Goal: Information Seeking & Learning: Find specific fact

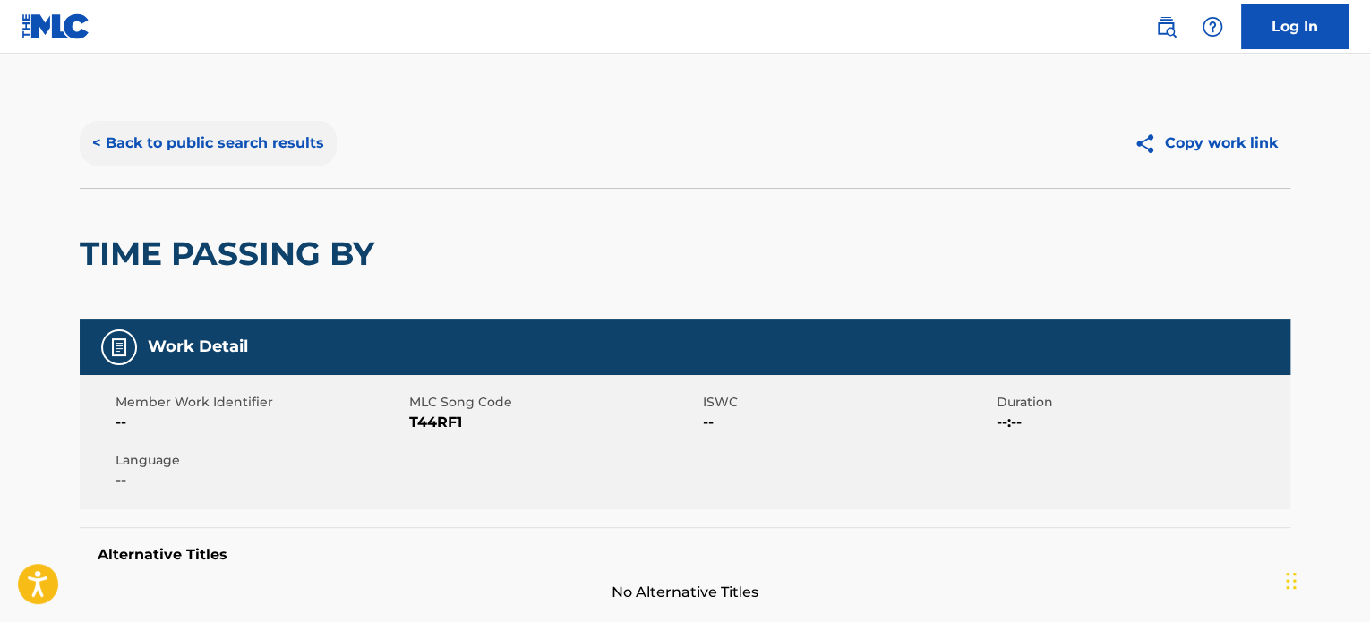
click at [304, 139] on button "< Back to public search results" at bounding box center [208, 143] width 257 height 45
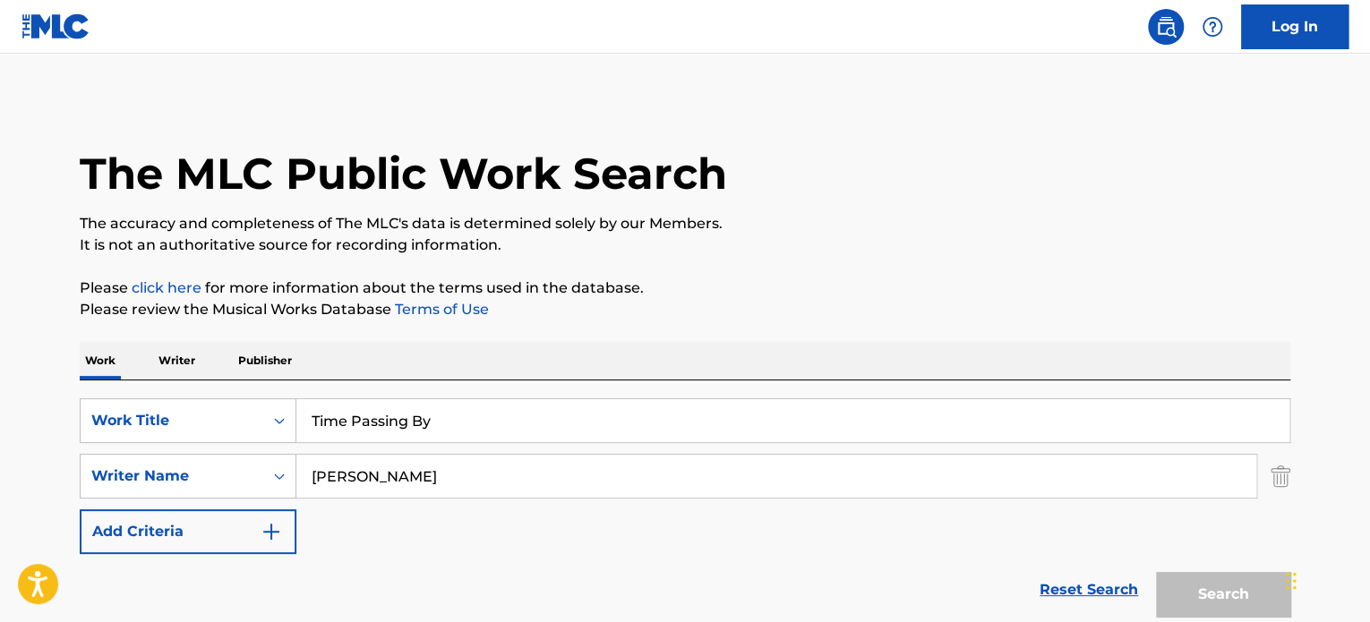
scroll to position [249, 0]
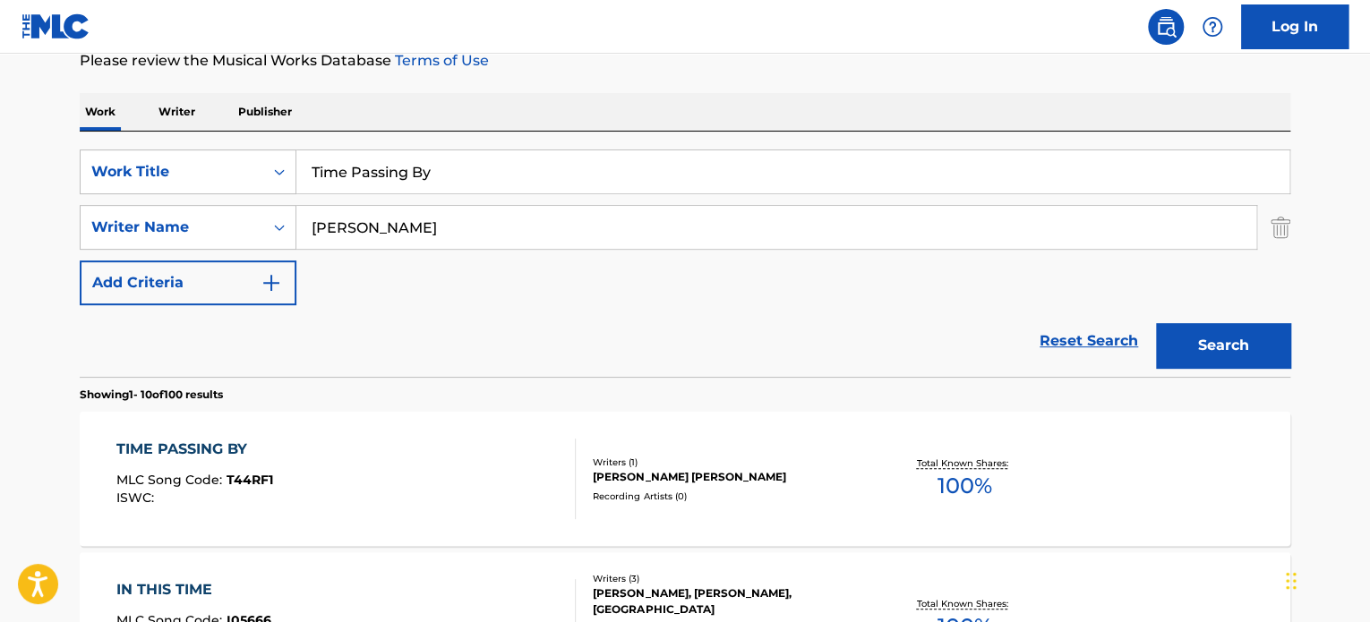
click at [364, 166] on input "Time Passing By" at bounding box center [792, 171] width 993 height 43
paste input "Sad But Not The End"
type input "Sad But Not The End"
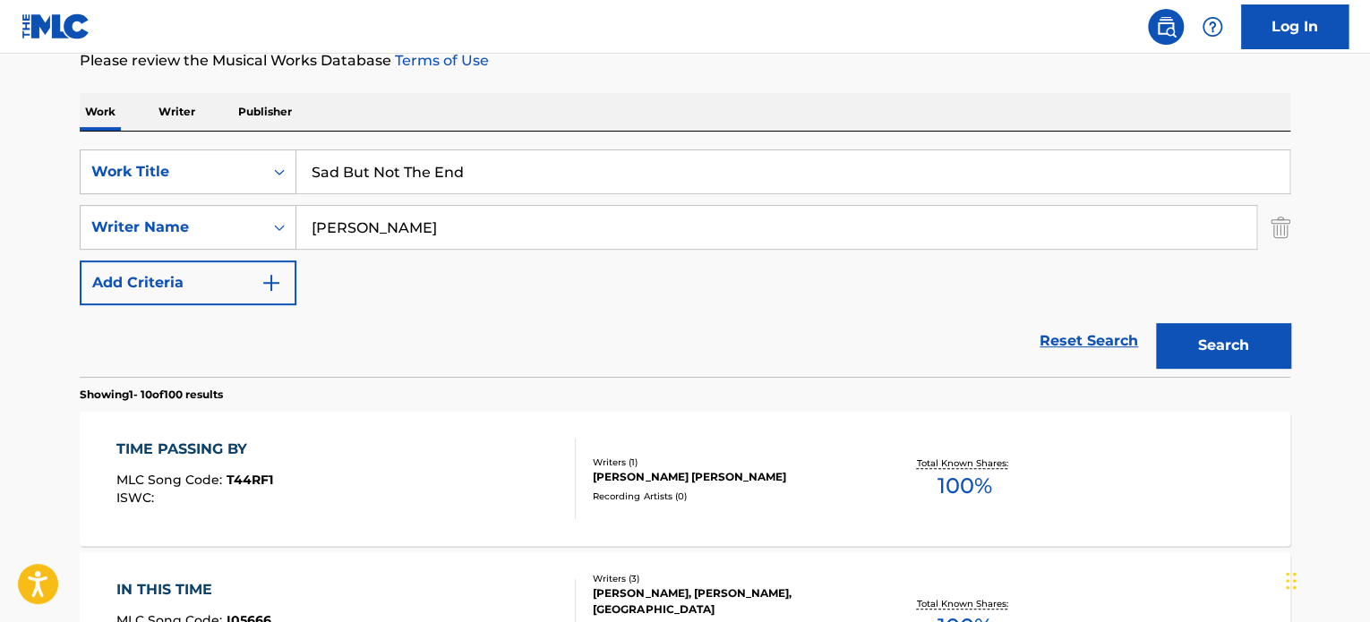
click at [404, 235] on input "[PERSON_NAME]" at bounding box center [776, 227] width 960 height 43
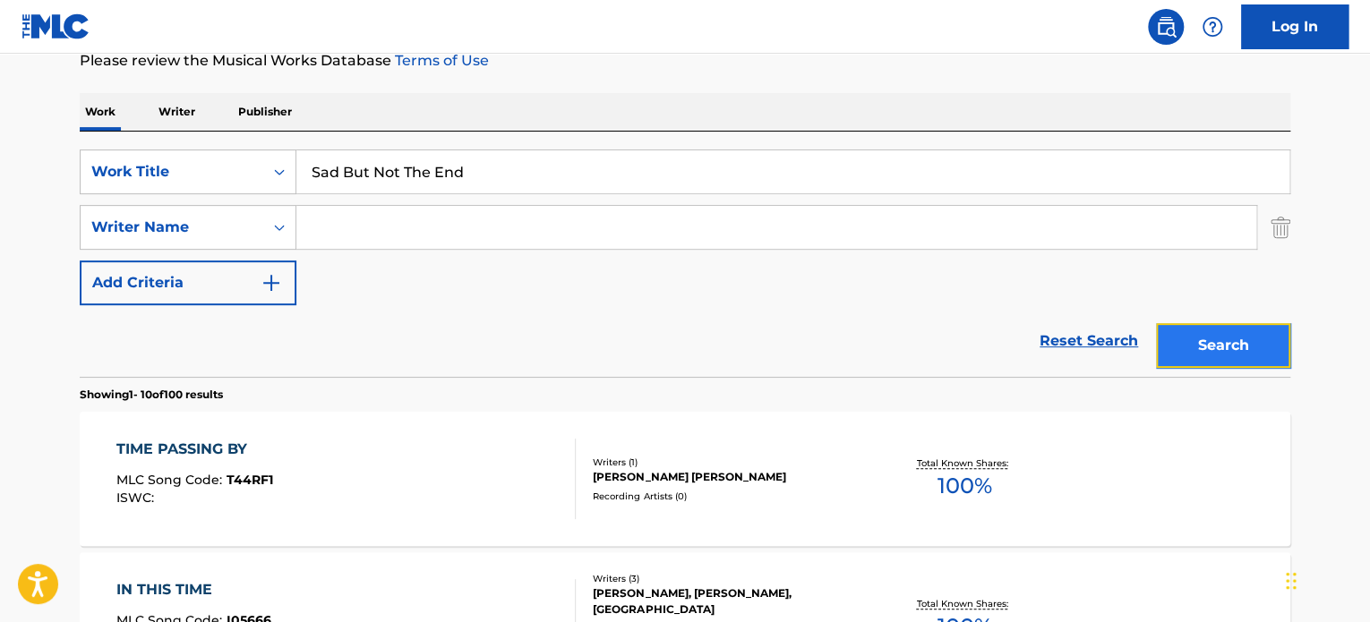
click at [1232, 343] on button "Search" at bounding box center [1223, 345] width 134 height 45
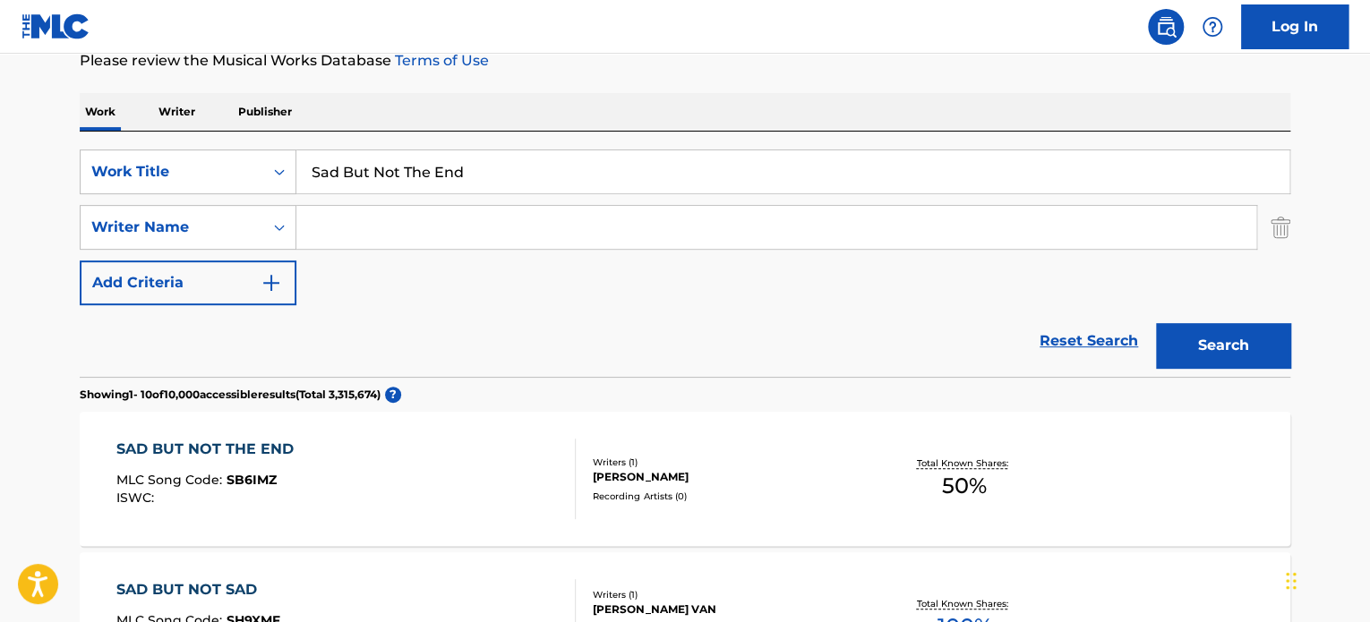
click at [516, 476] on div "SAD BUT NOT THE END MLC Song Code : SB6IMZ ISWC :" at bounding box center [346, 479] width 460 height 81
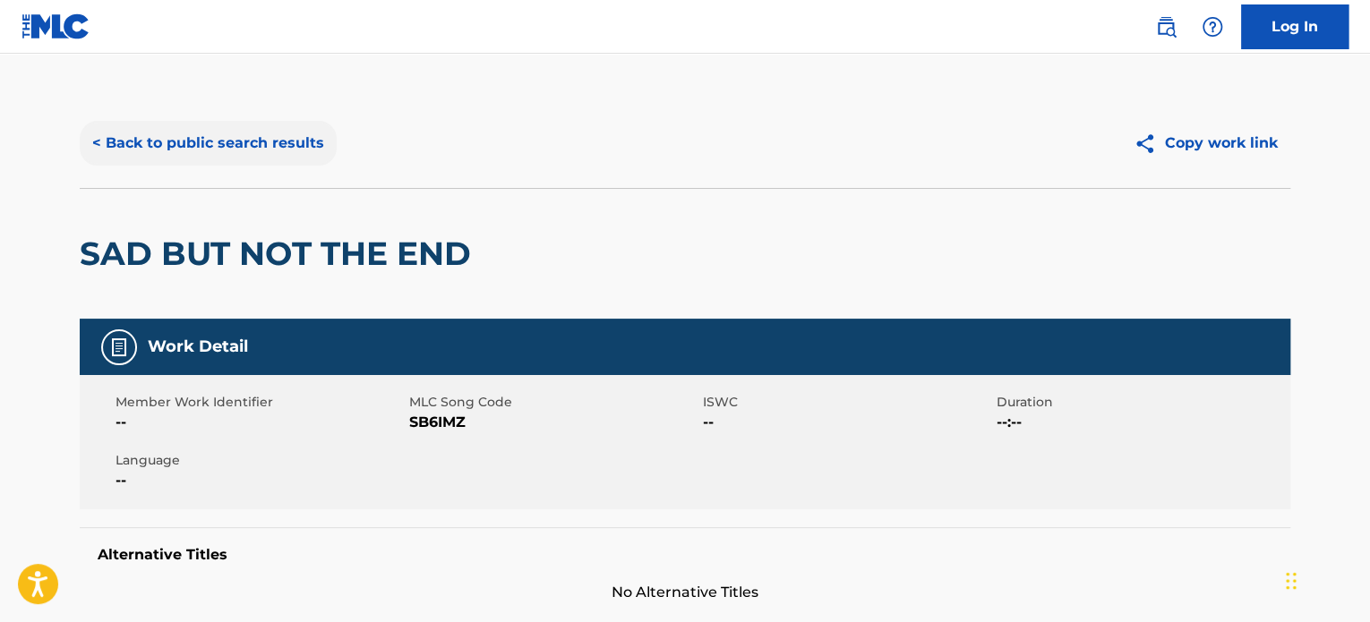
click at [321, 150] on button "< Back to public search results" at bounding box center [208, 143] width 257 height 45
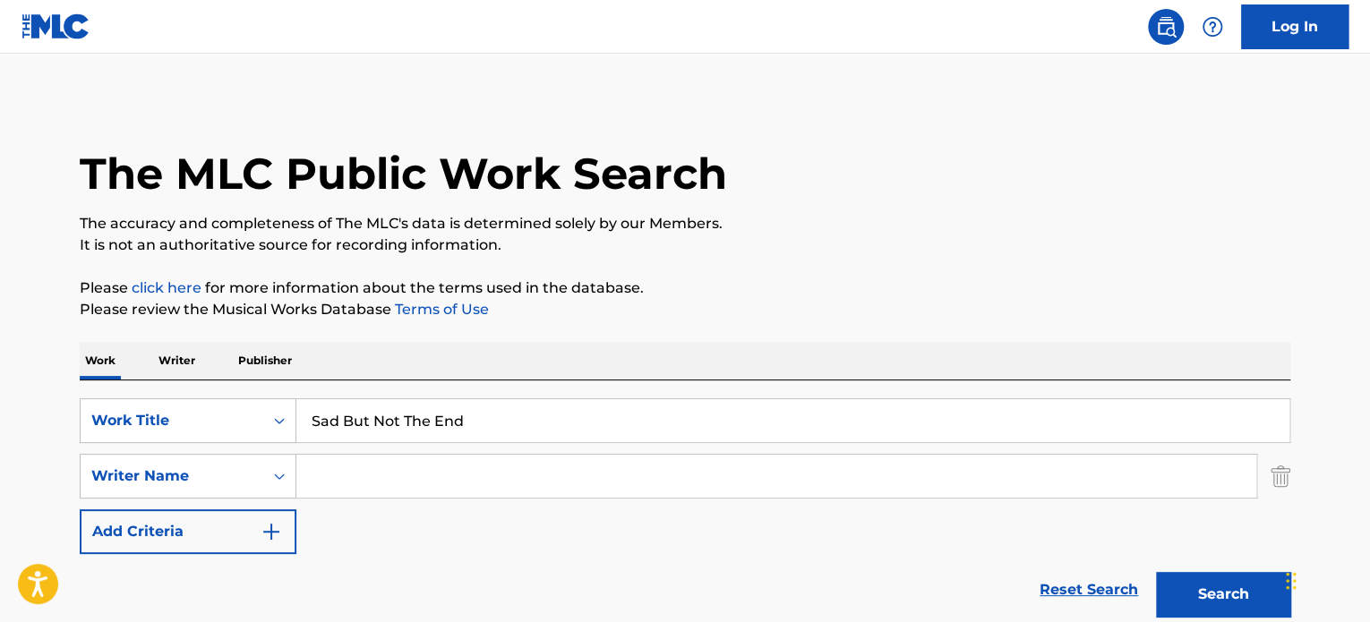
scroll to position [249, 0]
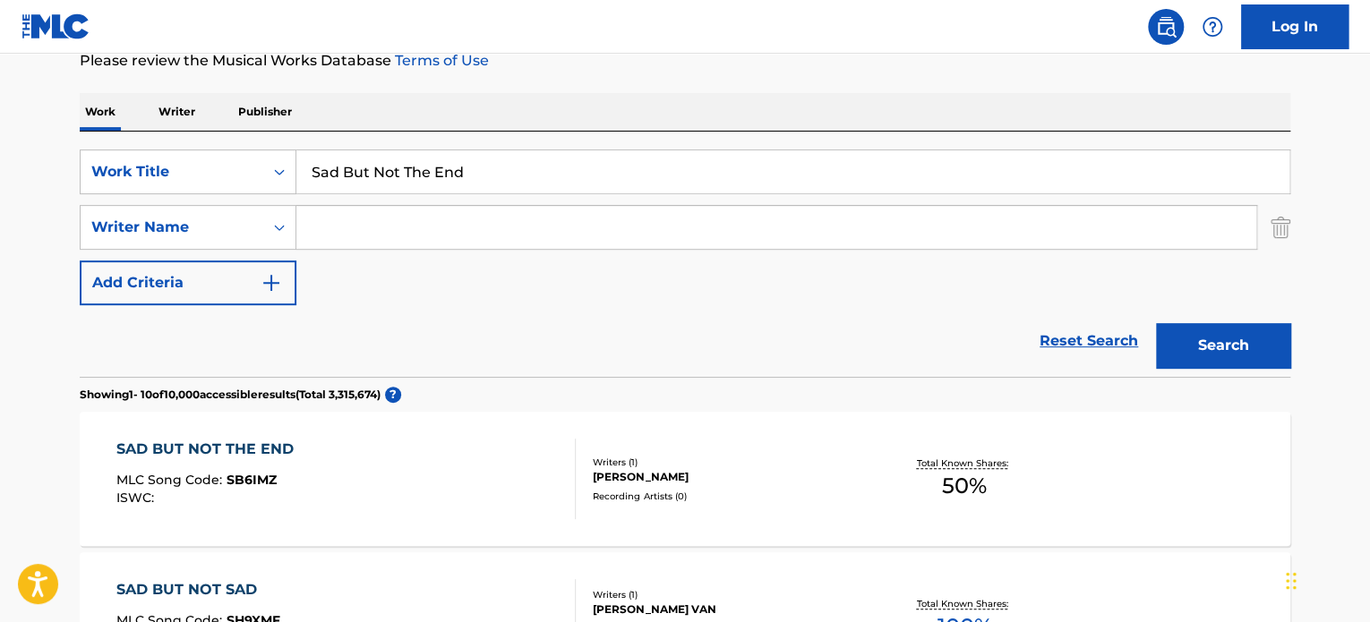
click at [383, 166] on input "Sad But Not The End" at bounding box center [792, 171] width 993 height 43
paste input "the drawing-room"
type input "the drawing-room"
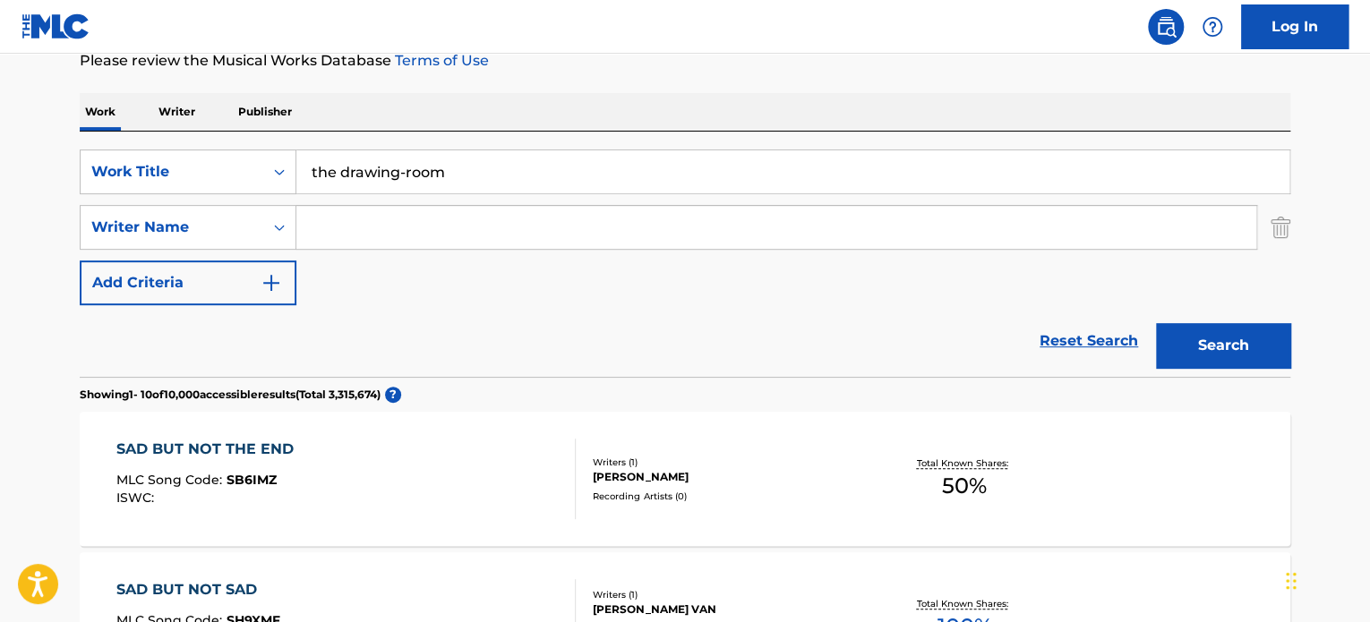
click at [408, 234] on input "Search Form" at bounding box center [776, 227] width 960 height 43
click at [408, 234] on input "french" at bounding box center [776, 227] width 960 height 43
type input "french"
click at [1176, 329] on button "Search" at bounding box center [1223, 345] width 134 height 45
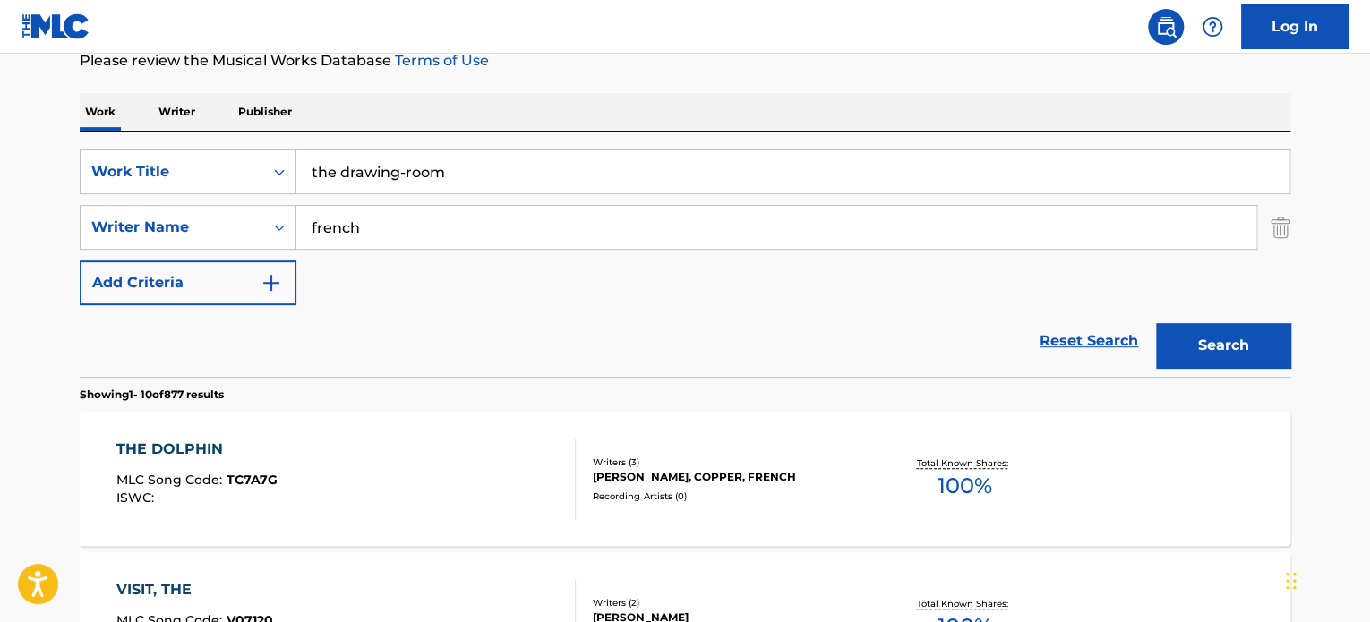
click at [450, 174] on input "the drawing-room" at bounding box center [792, 171] width 993 height 43
paste input "i want you"
type input "i want you"
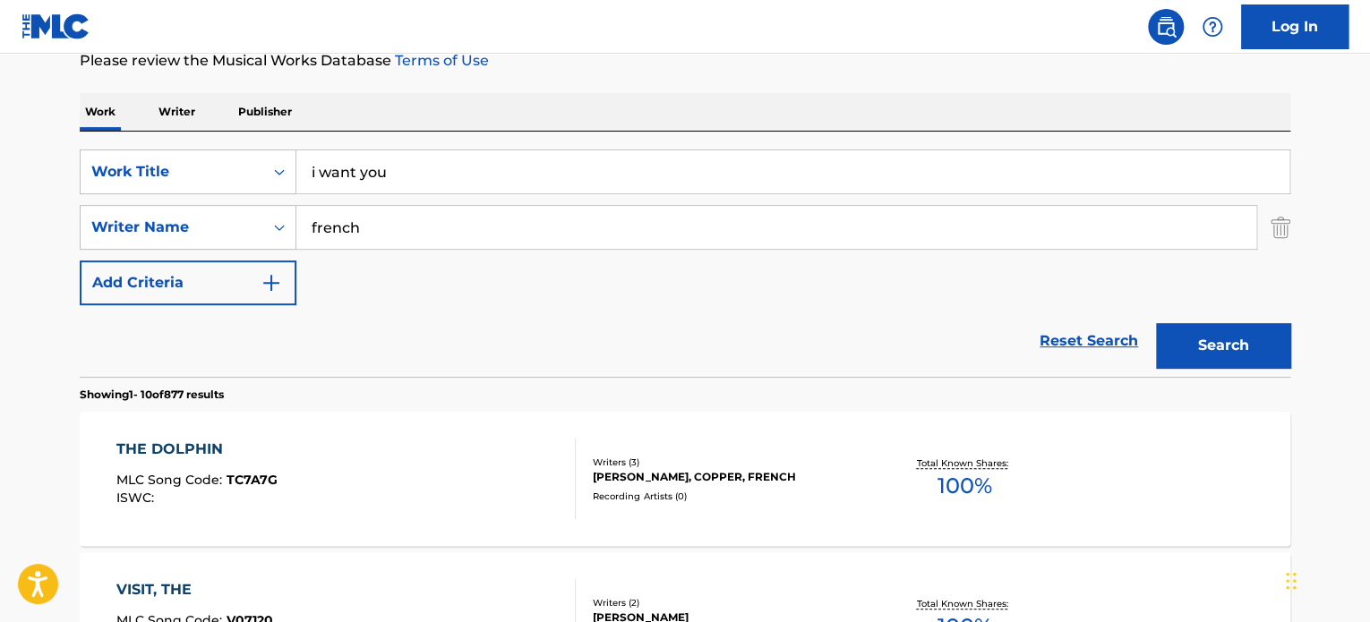
click at [438, 217] on input "french" at bounding box center [776, 227] width 960 height 43
click at [438, 217] on input "pomo" at bounding box center [776, 227] width 960 height 43
type input "pomo"
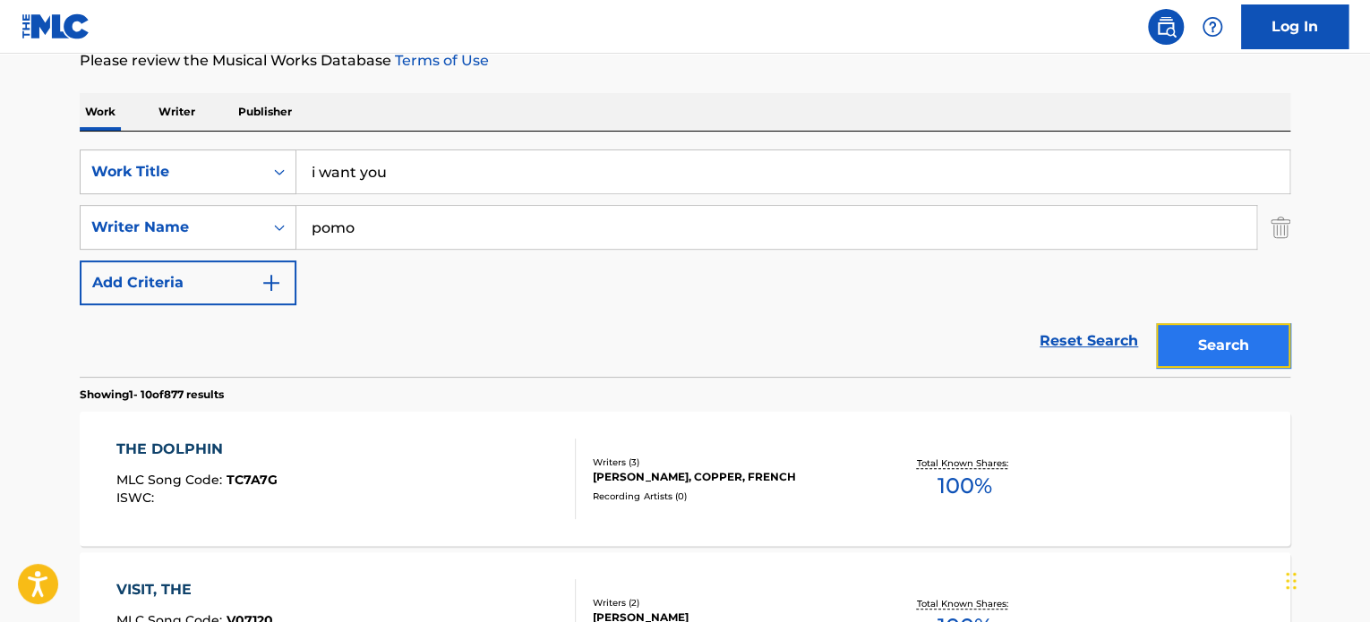
click at [1167, 332] on button "Search" at bounding box center [1223, 345] width 134 height 45
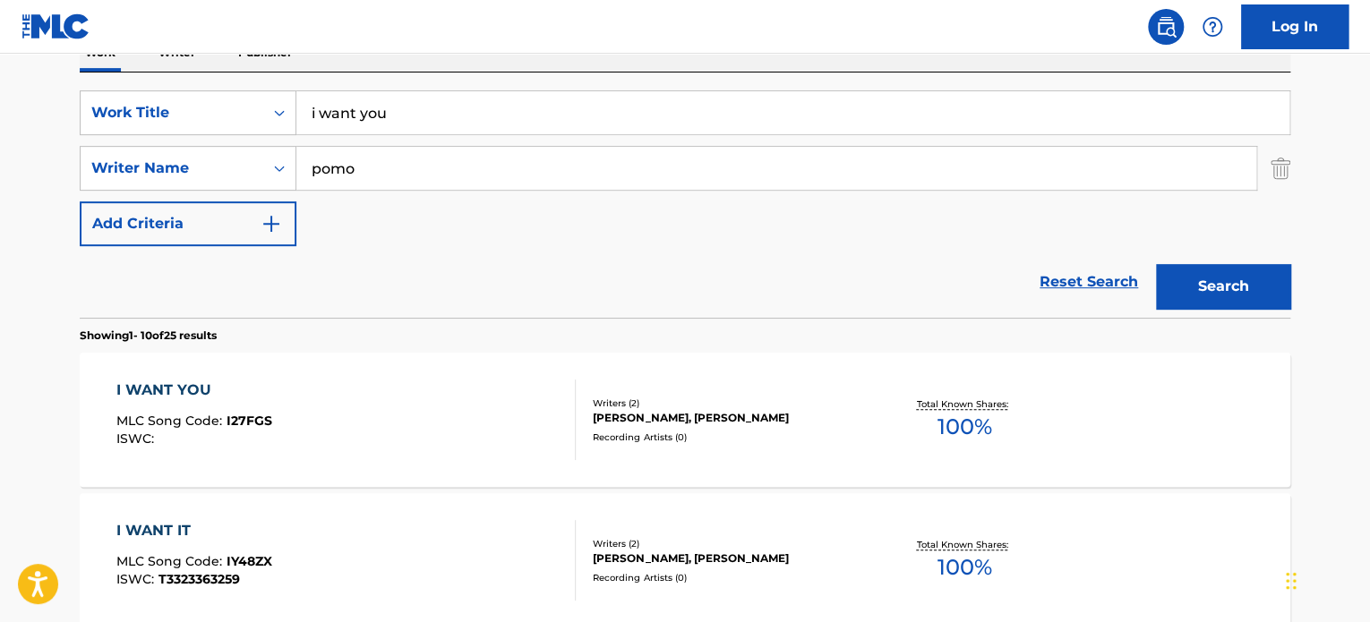
scroll to position [338, 0]
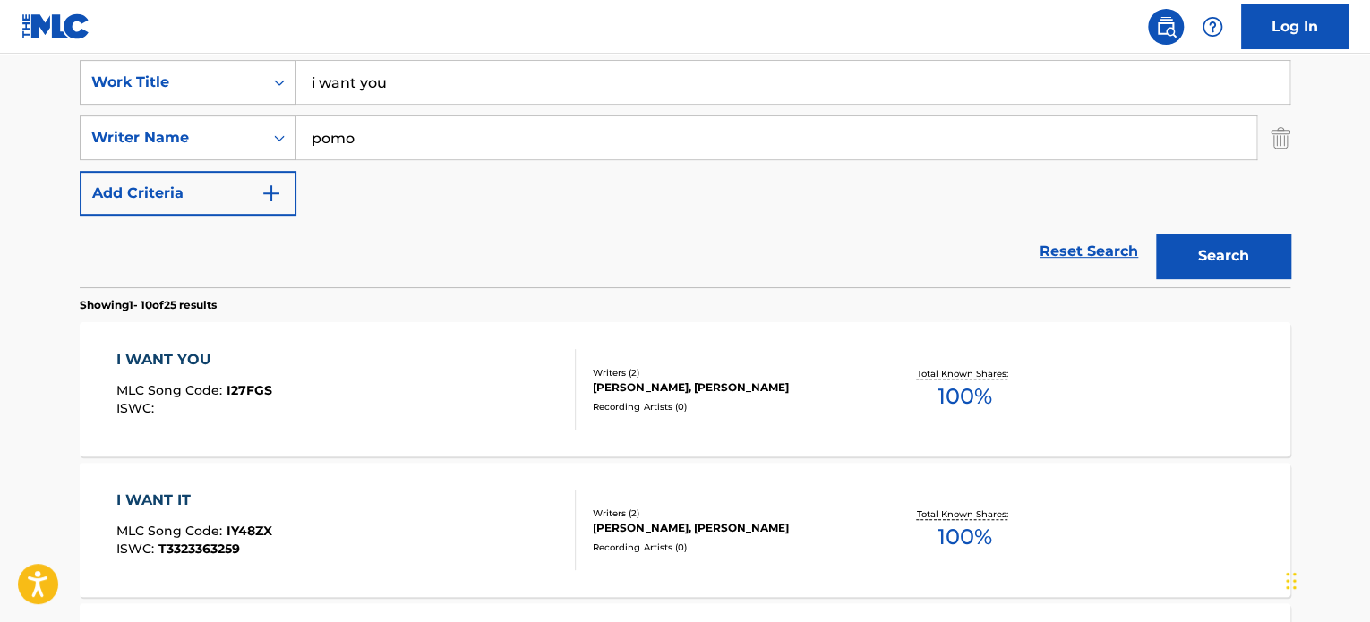
click at [526, 360] on div "I WANT YOU MLC Song Code : I27FGS ISWC :" at bounding box center [346, 389] width 460 height 81
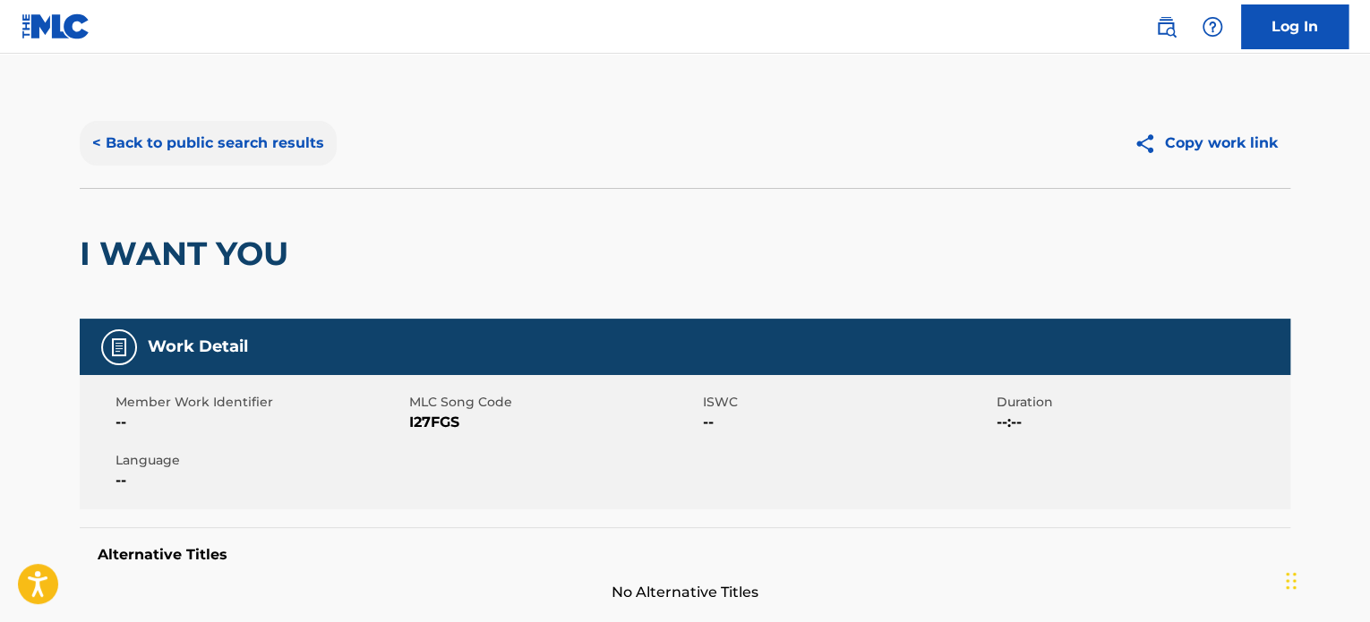
click at [304, 140] on button "< Back to public search results" at bounding box center [208, 143] width 257 height 45
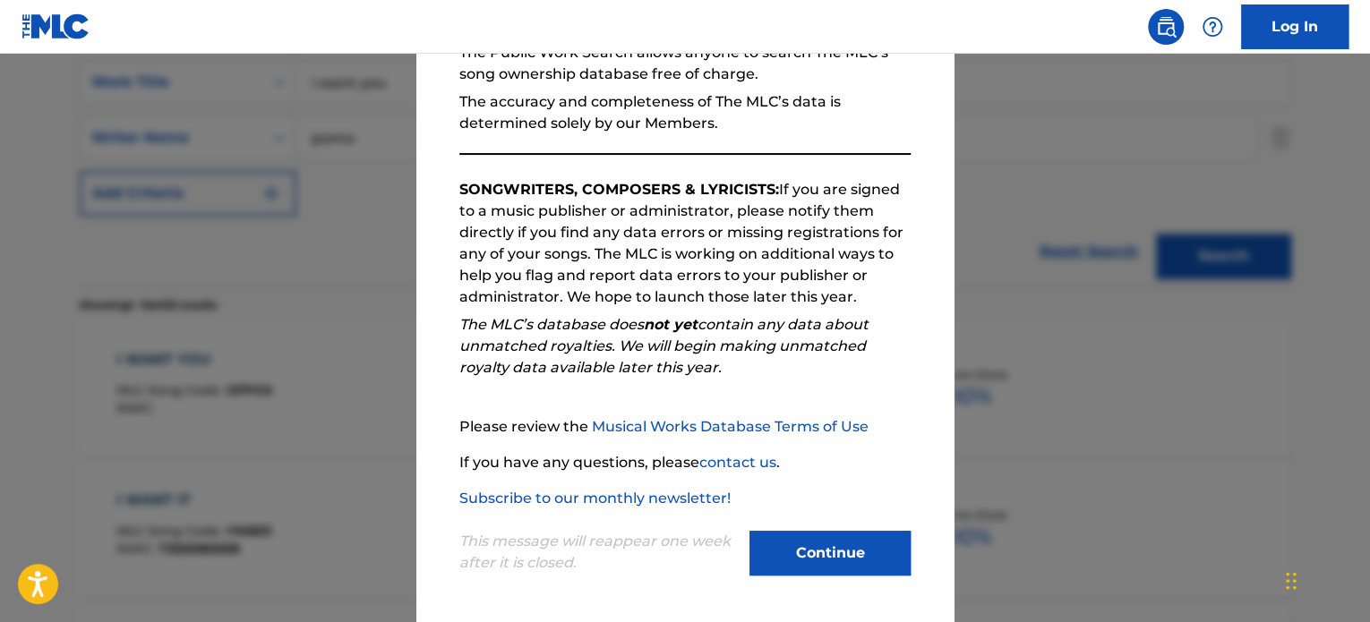
scroll to position [197, 0]
drag, startPoint x: 799, startPoint y: 551, endPoint x: 773, endPoint y: 516, distance: 43.5
click at [799, 551] on button "Continue" at bounding box center [829, 552] width 161 height 45
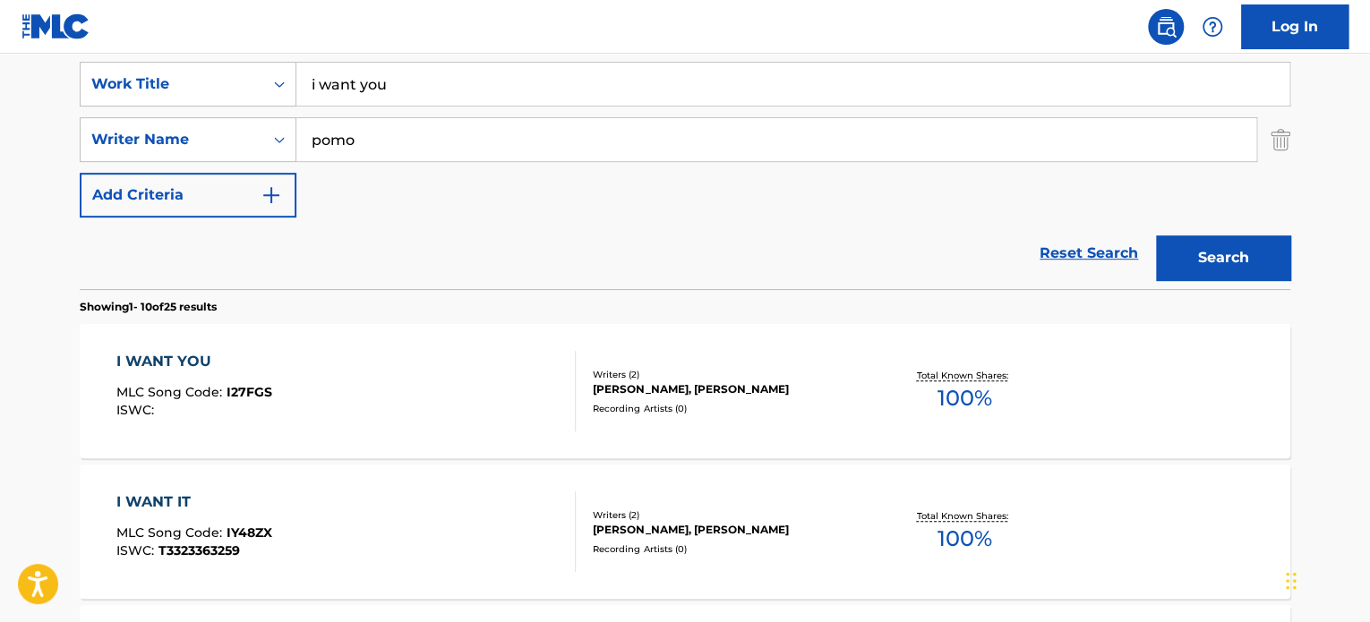
scroll to position [249, 0]
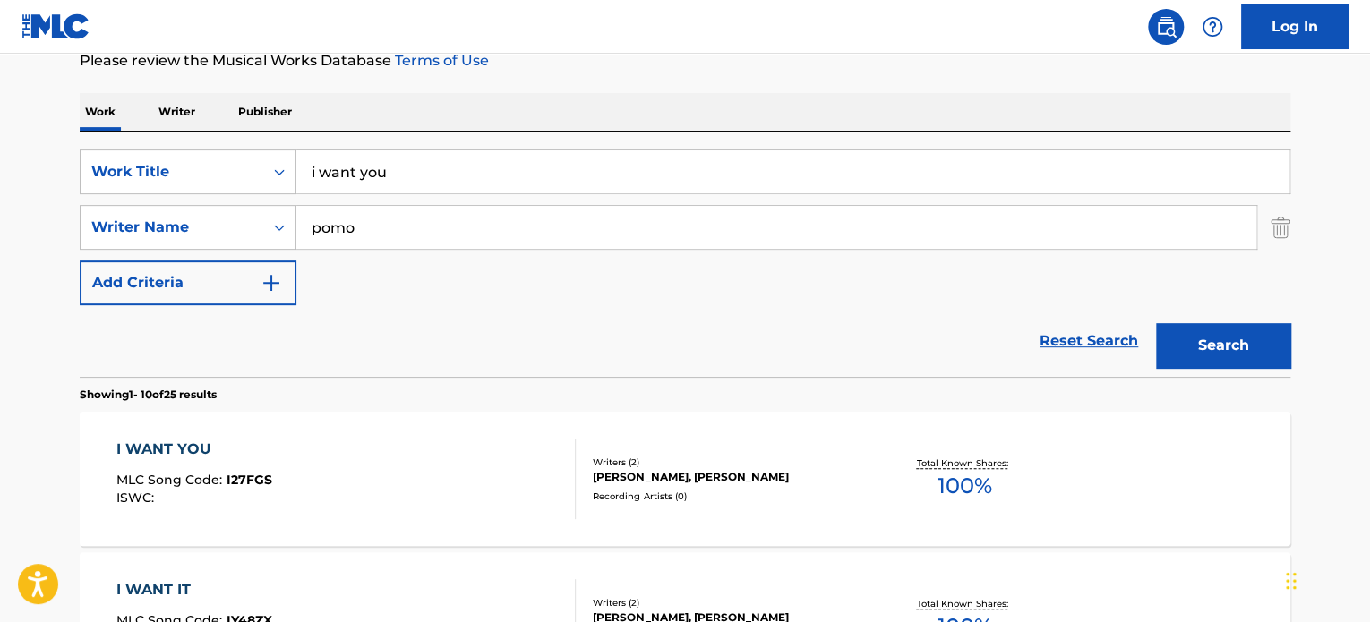
click at [438, 172] on input "i want you" at bounding box center [792, 171] width 993 height 43
paste input "take our time"
type input "take our time"
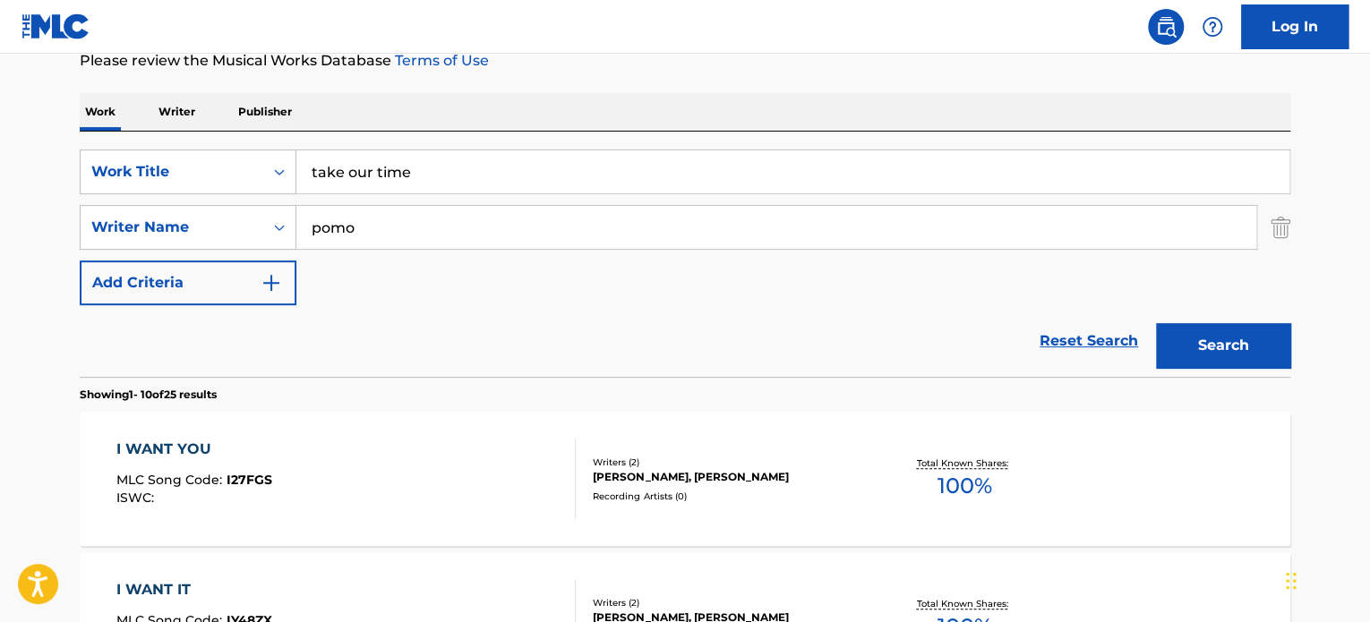
click at [448, 212] on input "pomo" at bounding box center [776, 227] width 960 height 43
click at [448, 226] on input "kallins" at bounding box center [776, 227] width 960 height 43
type input "kallins"
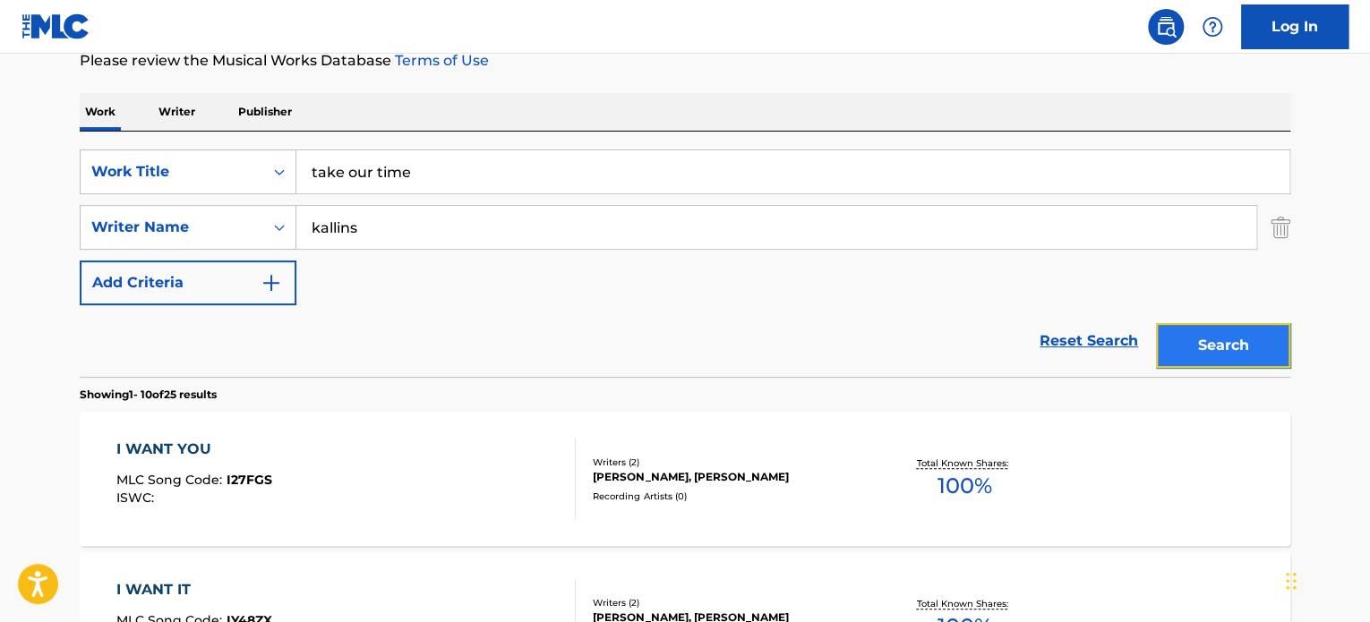
click at [1176, 334] on button "Search" at bounding box center [1223, 345] width 134 height 45
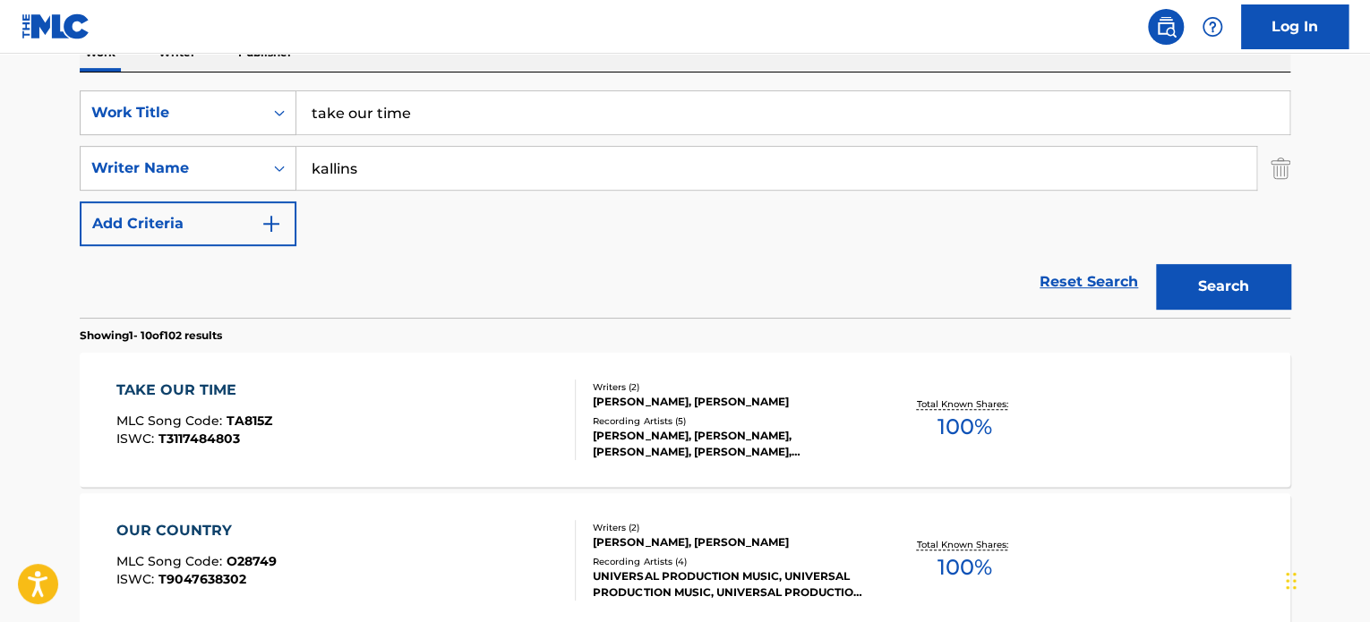
scroll to position [338, 0]
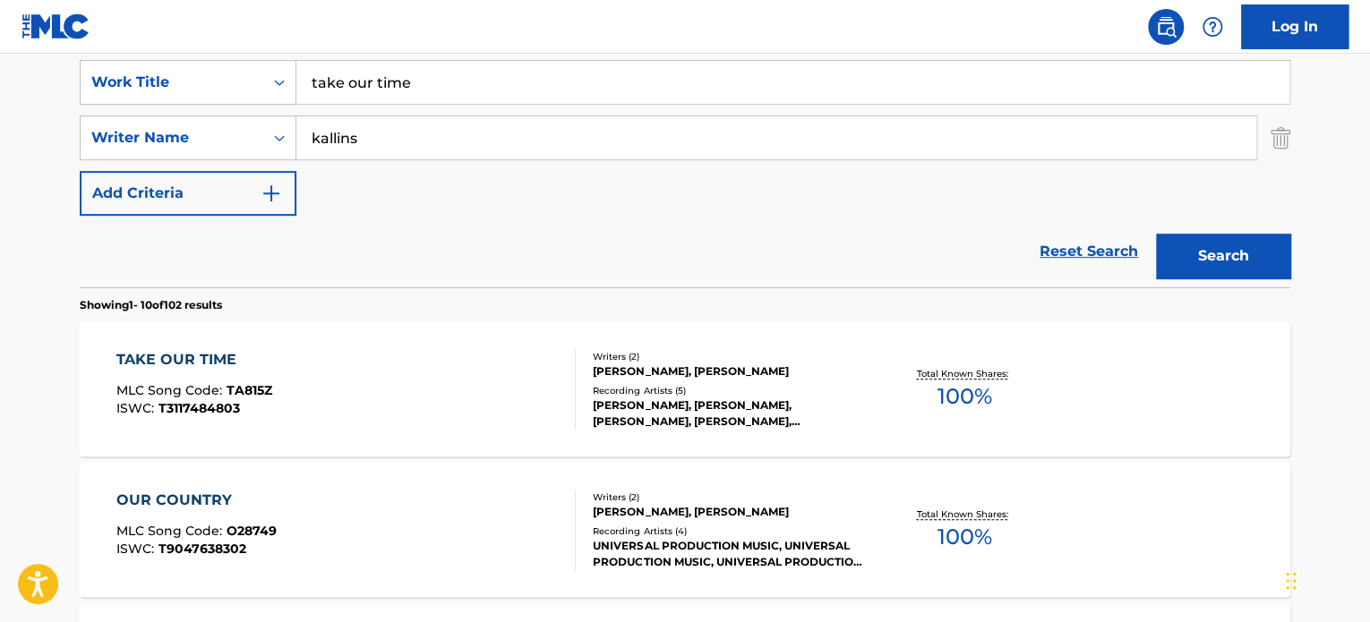
click at [481, 381] on div "TAKE OUR TIME MLC Song Code : TA815Z ISWC : T3117484803" at bounding box center [346, 389] width 460 height 81
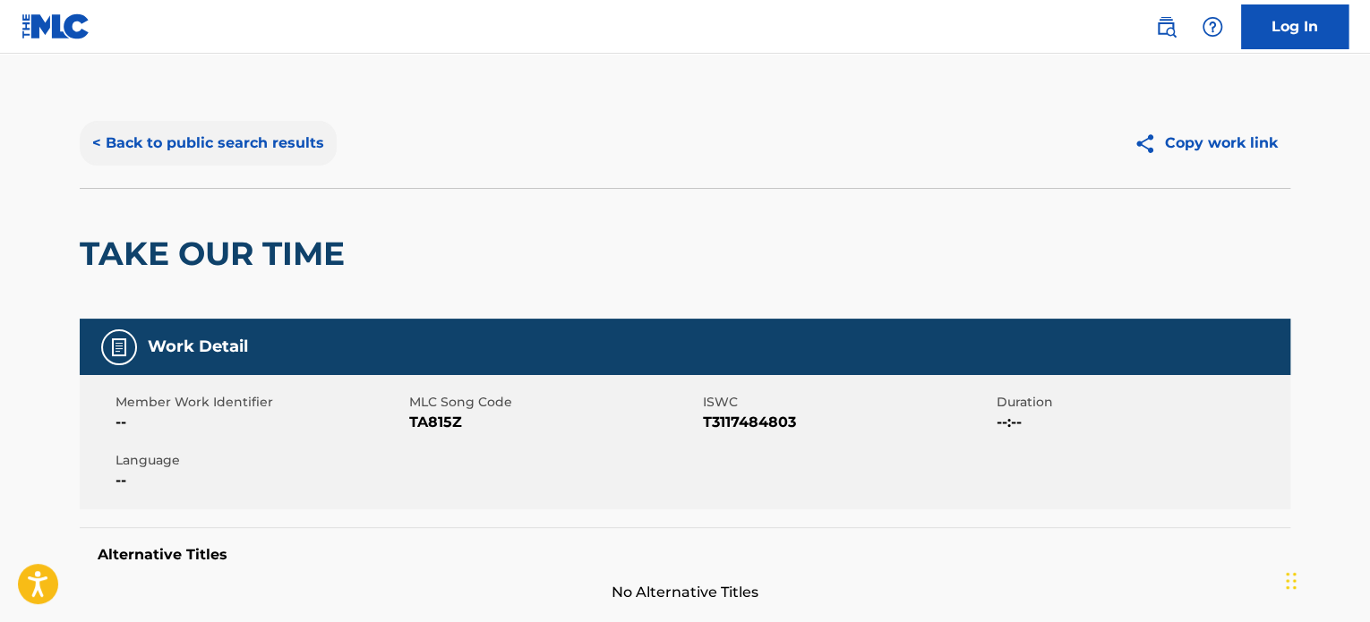
click at [315, 153] on button "< Back to public search results" at bounding box center [208, 143] width 257 height 45
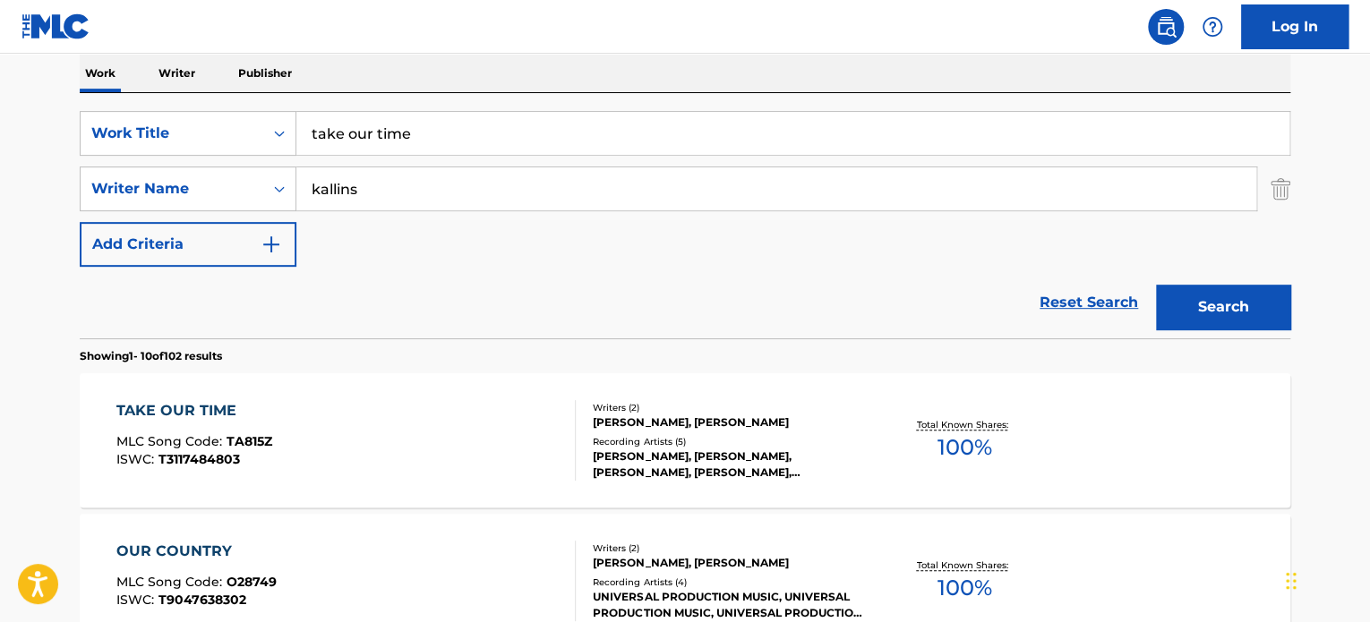
scroll to position [249, 0]
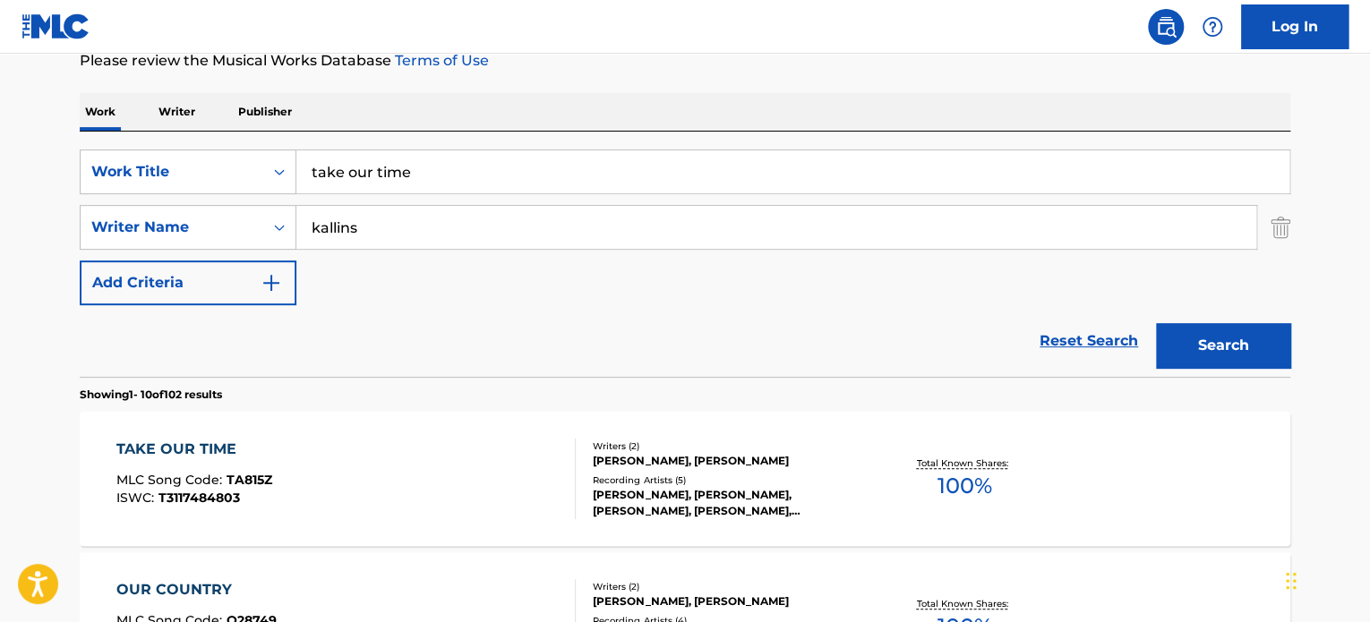
click at [405, 175] on input "take our time" at bounding box center [792, 171] width 993 height 43
paste input "sunshine vibes"
type input "sunshine vibes"
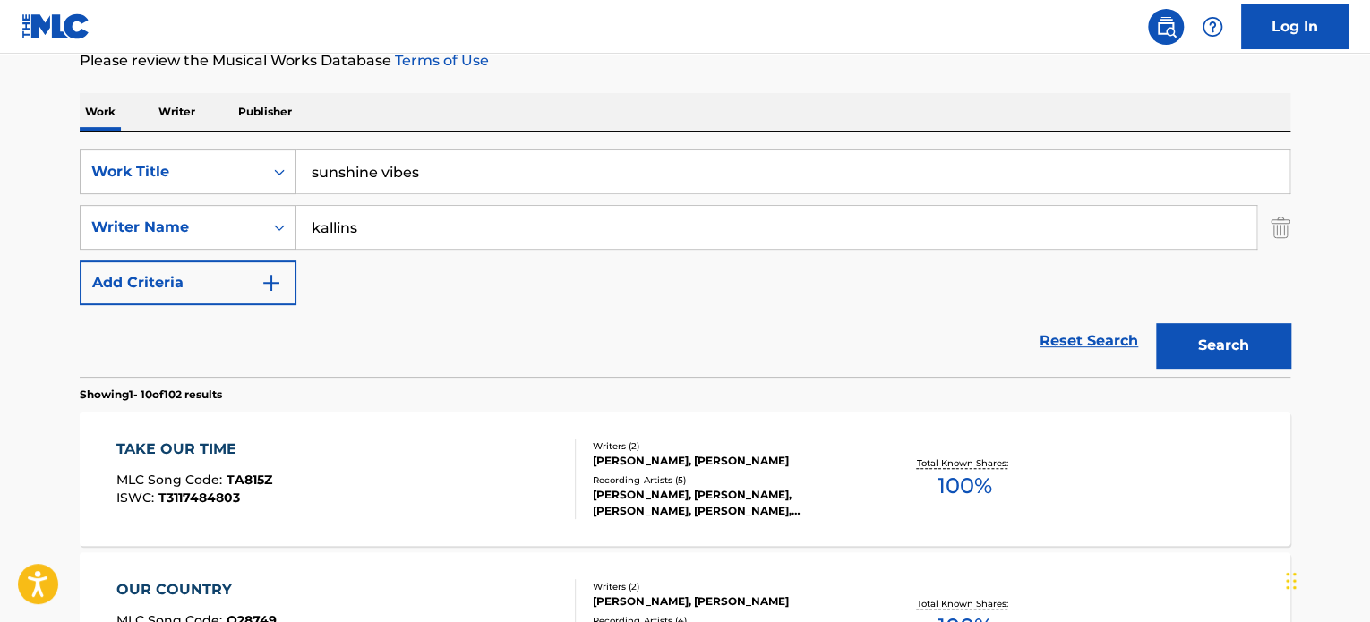
click at [412, 215] on input "kallins" at bounding box center [776, 227] width 960 height 43
click at [412, 215] on input "[PERSON_NAME]" at bounding box center [776, 227] width 960 height 43
type input "[PERSON_NAME]"
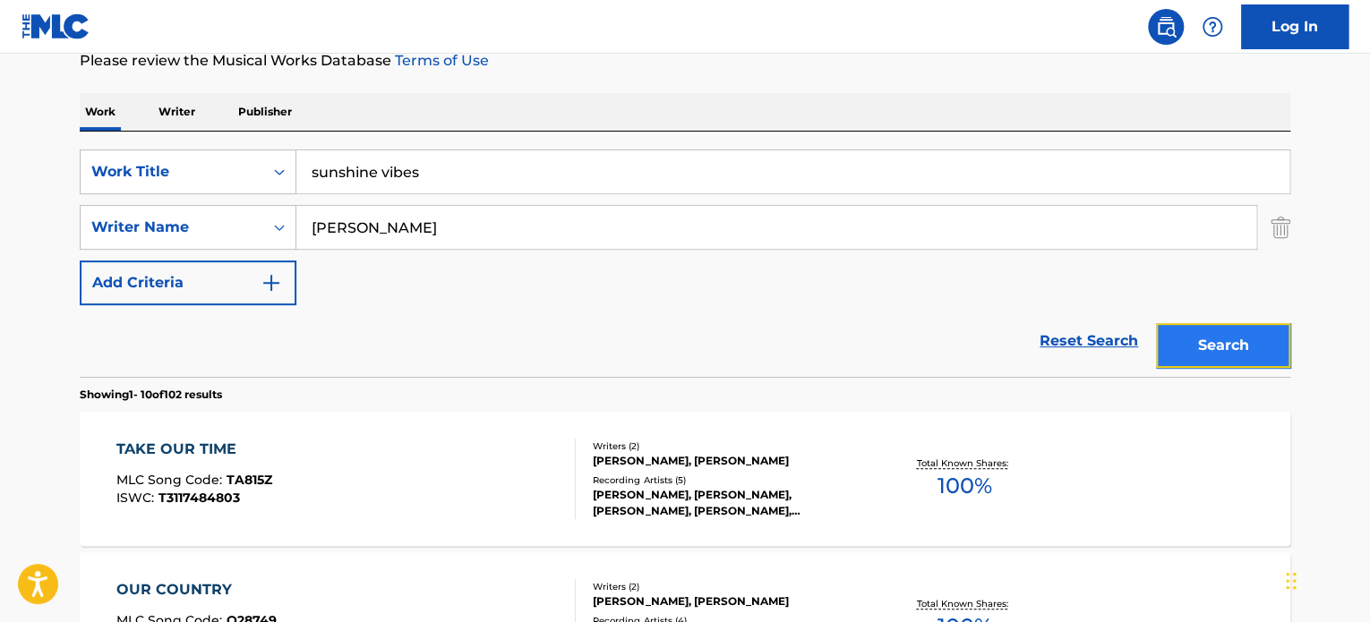
click at [1193, 338] on button "Search" at bounding box center [1223, 345] width 134 height 45
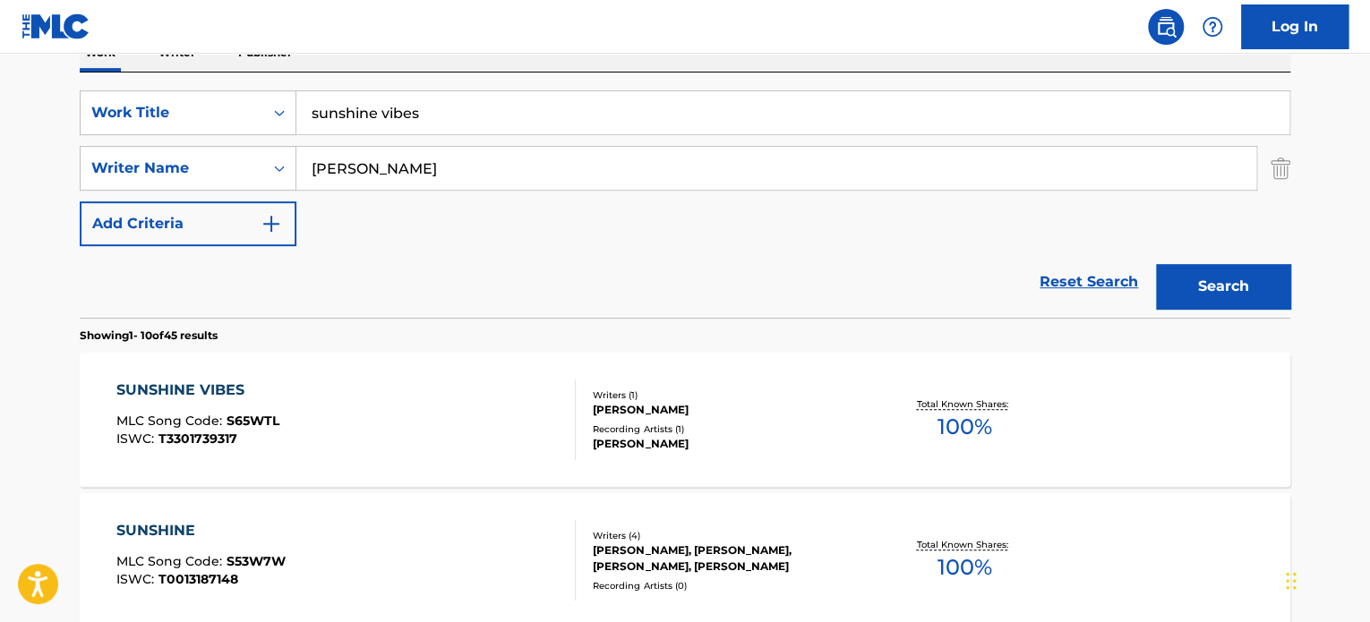
scroll to position [338, 0]
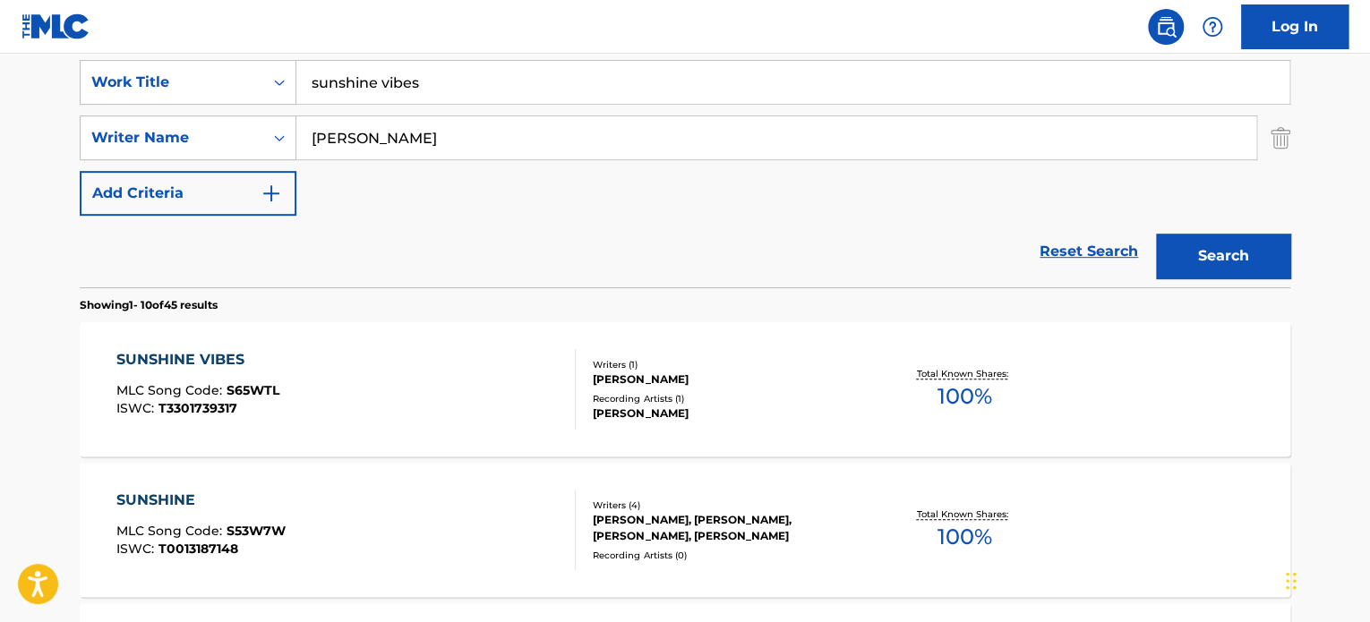
click at [517, 384] on div "SUNSHINE VIBES MLC Song Code : S65WTL ISWC : T3301739317" at bounding box center [346, 389] width 460 height 81
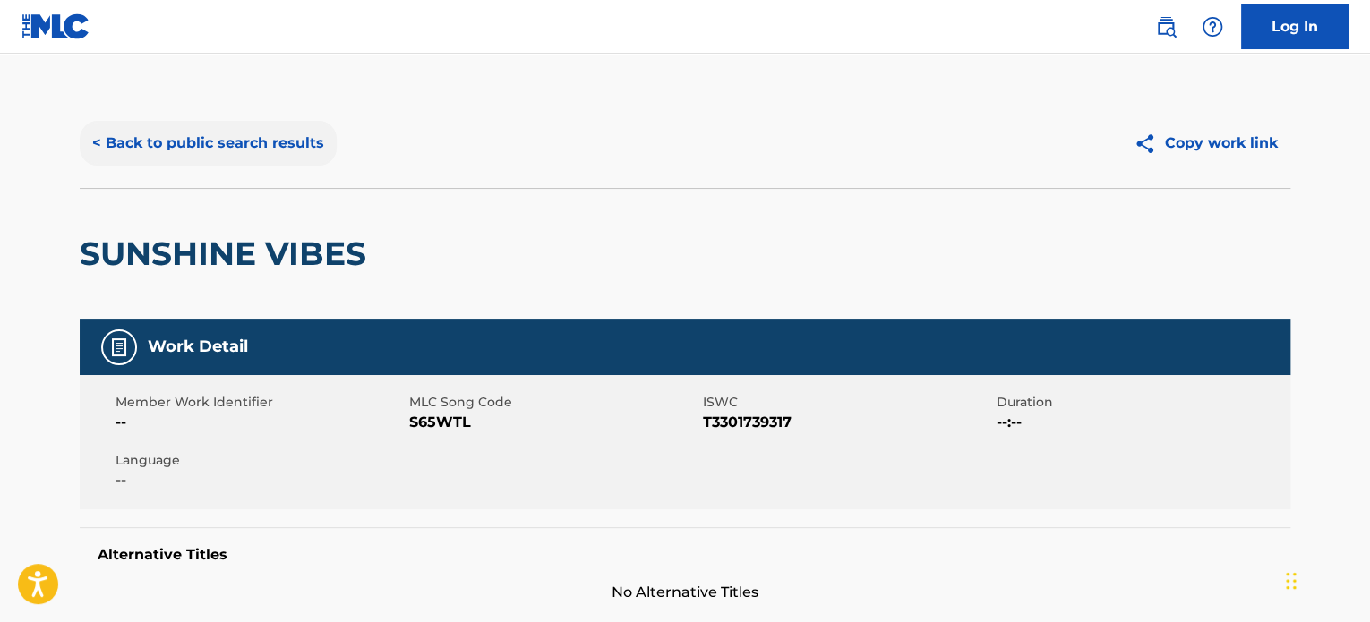
click at [267, 124] on button "< Back to public search results" at bounding box center [208, 143] width 257 height 45
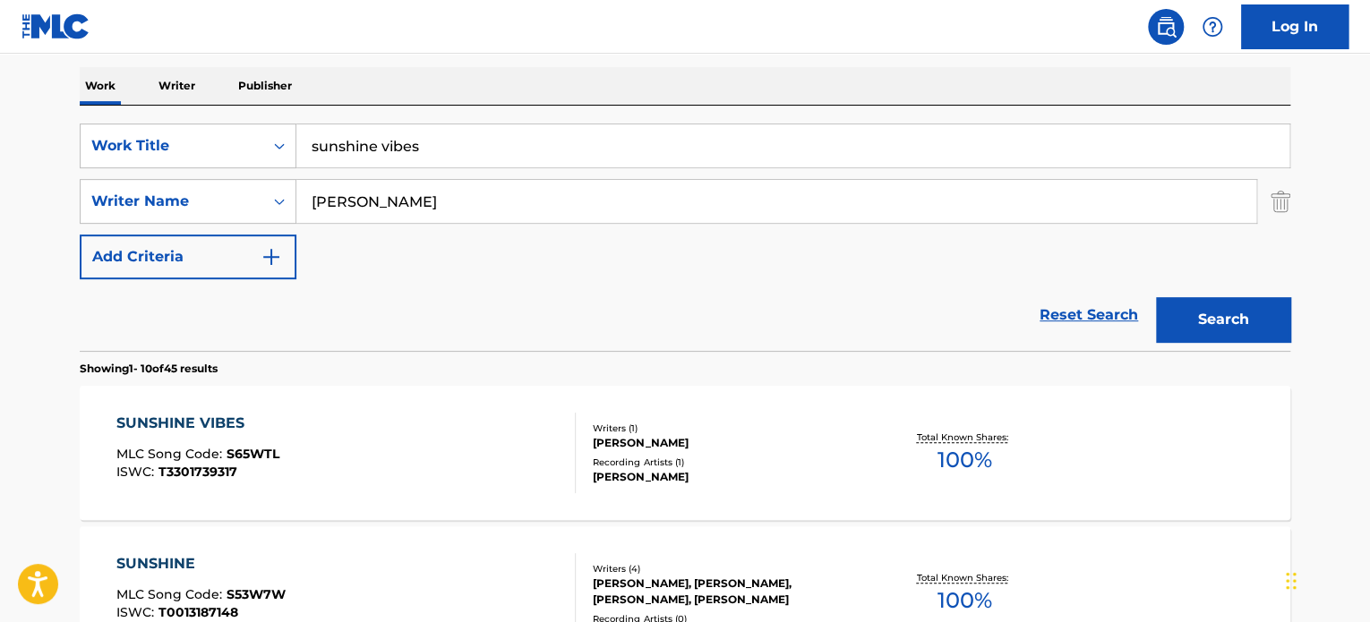
scroll to position [249, 0]
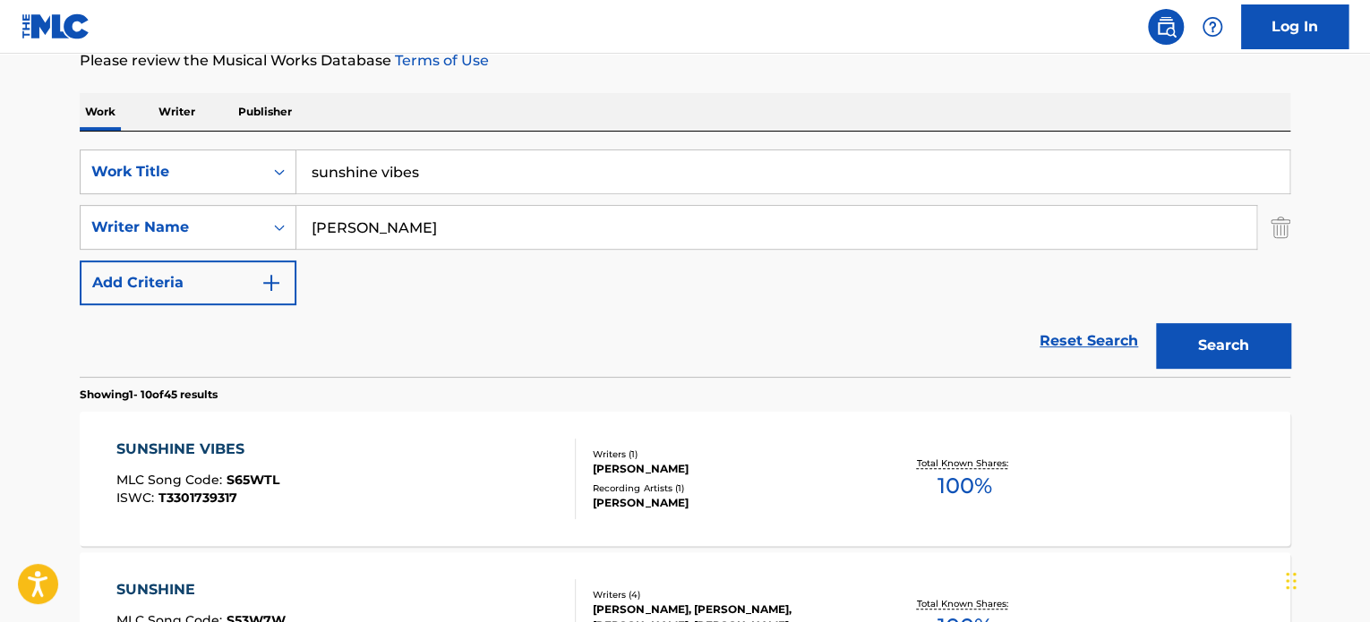
click at [398, 173] on input "sunshine vibes" at bounding box center [792, 171] width 993 height 43
paste input "warnth of the sun"
type input "warnth of the sun"
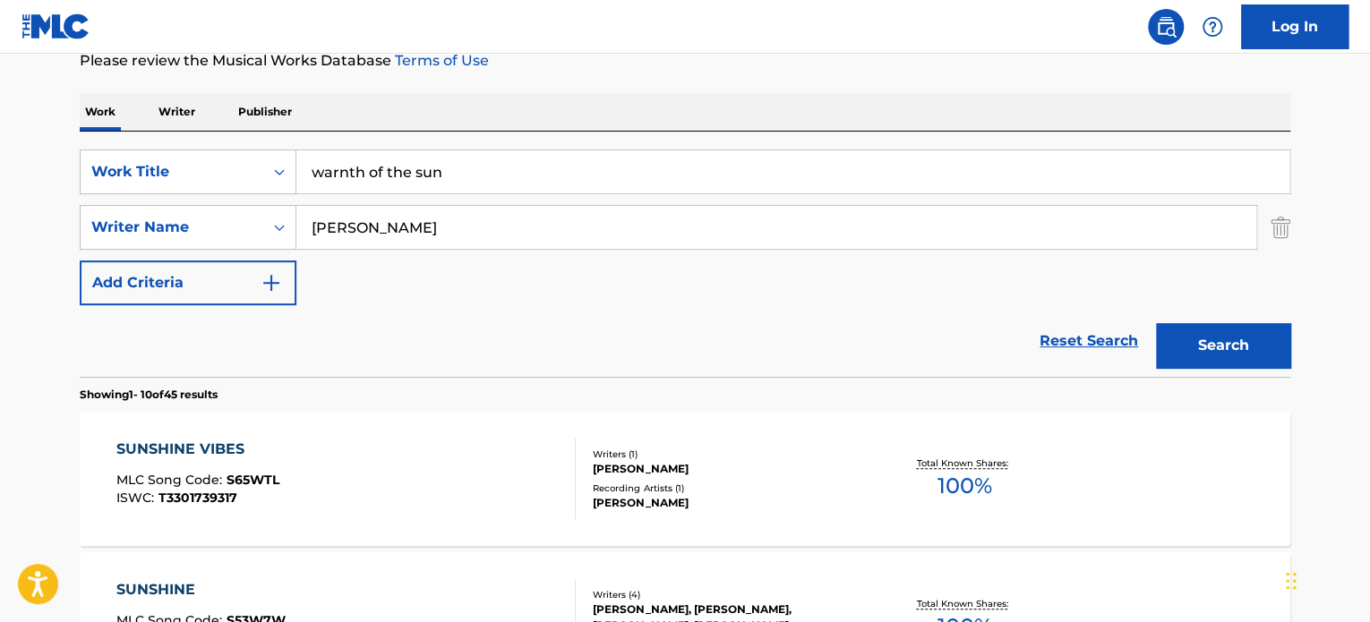
click at [433, 210] on input "[PERSON_NAME]" at bounding box center [776, 227] width 960 height 43
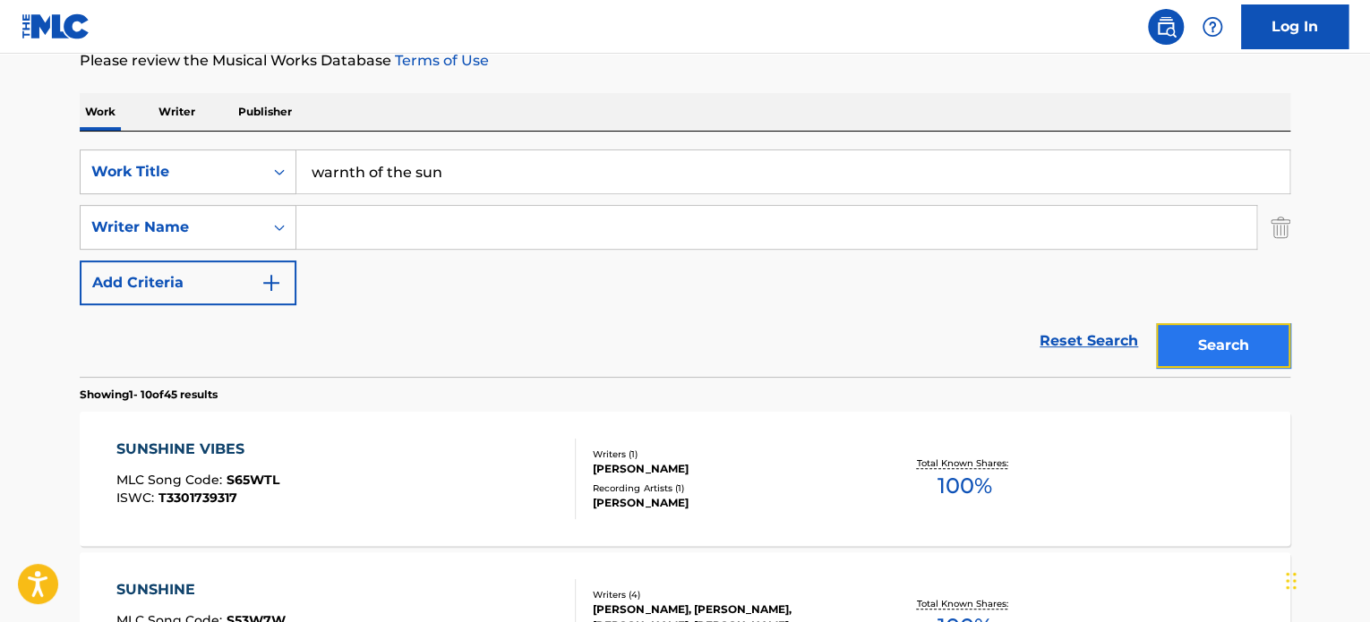
click at [1206, 333] on button "Search" at bounding box center [1223, 345] width 134 height 45
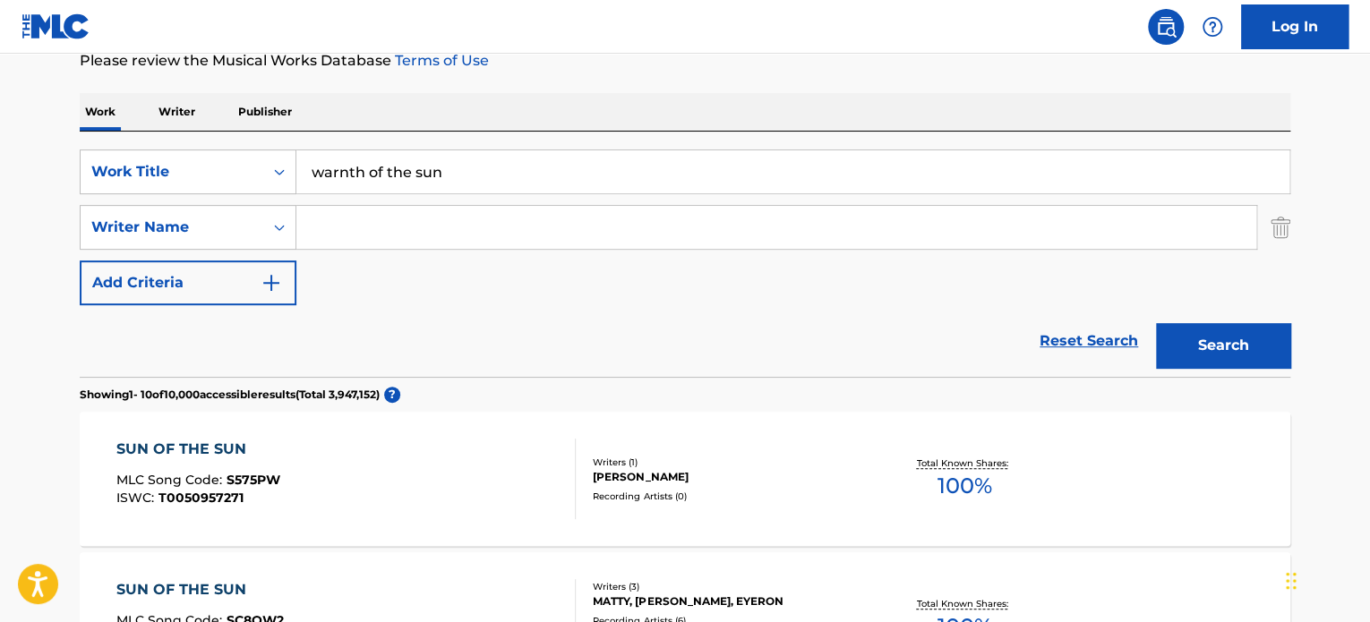
scroll to position [338, 0]
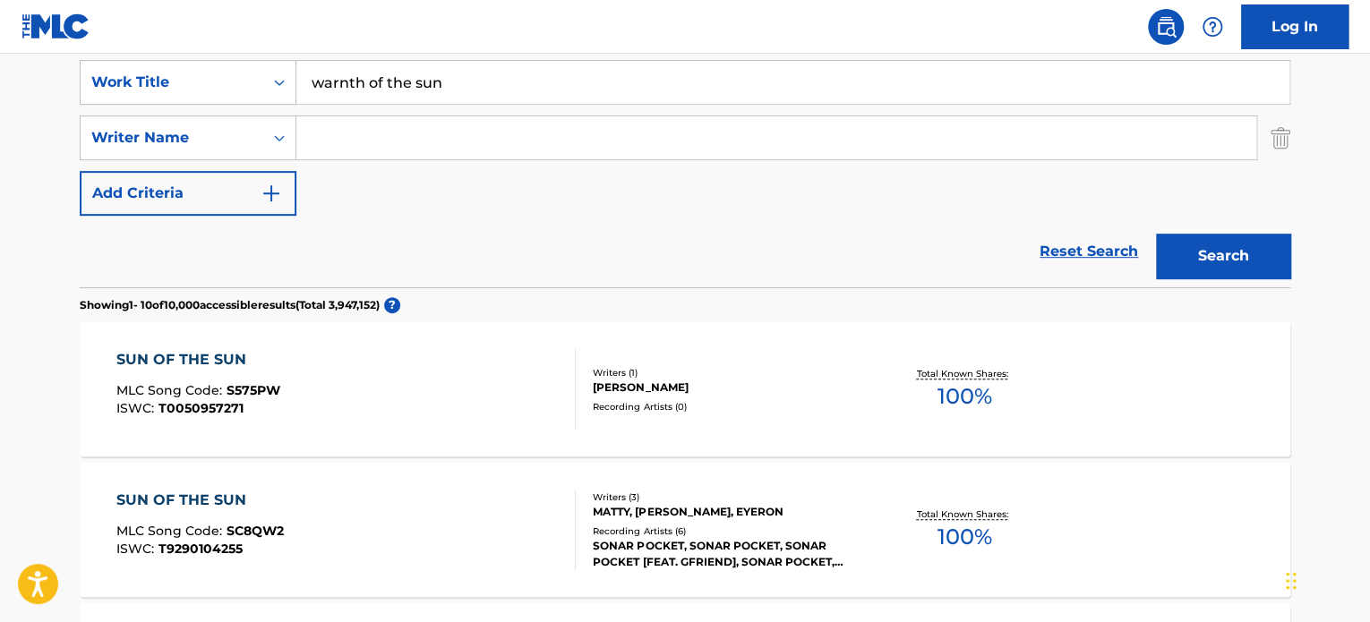
click at [361, 83] on input "warnth of the sun" at bounding box center [792, 82] width 993 height 43
click at [390, 81] on input "warmth of the sun" at bounding box center [792, 82] width 993 height 43
click at [1156, 234] on button "Search" at bounding box center [1223, 256] width 134 height 45
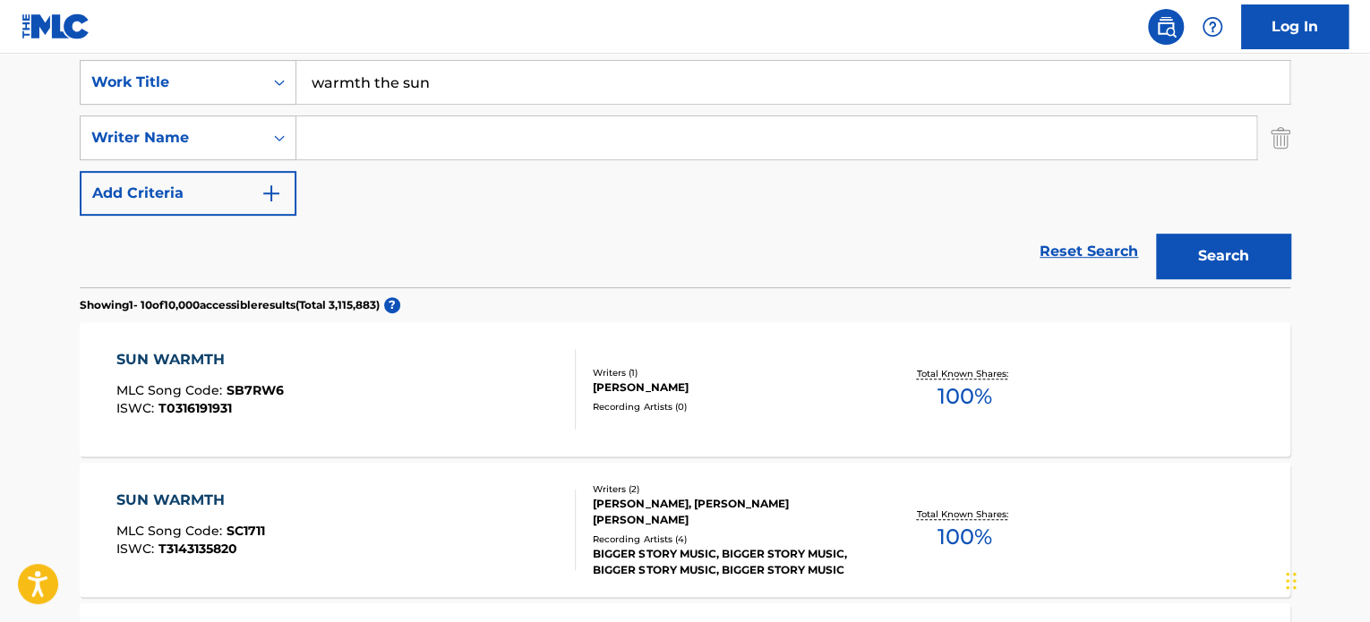
click at [474, 88] on input "warmth the sun" at bounding box center [792, 82] width 993 height 43
paste input "WARMTH OF THE SUN"
type input "WARMTH OF THE SUN"
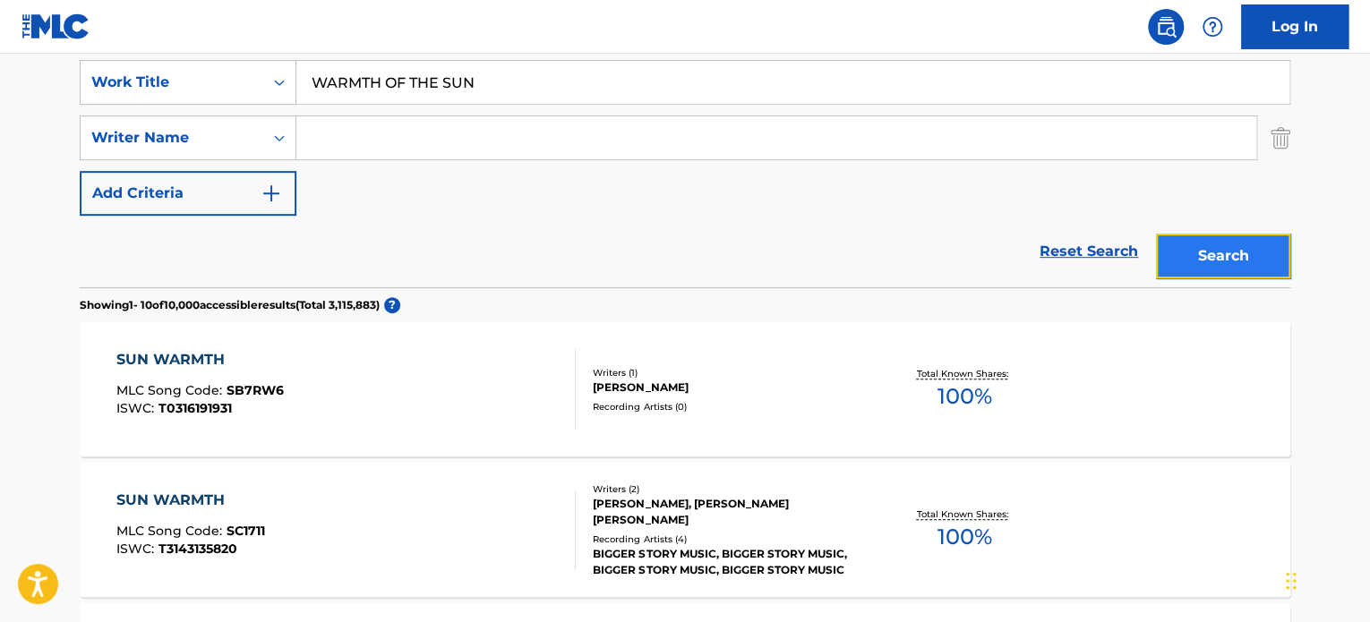
click at [1196, 252] on button "Search" at bounding box center [1223, 256] width 134 height 45
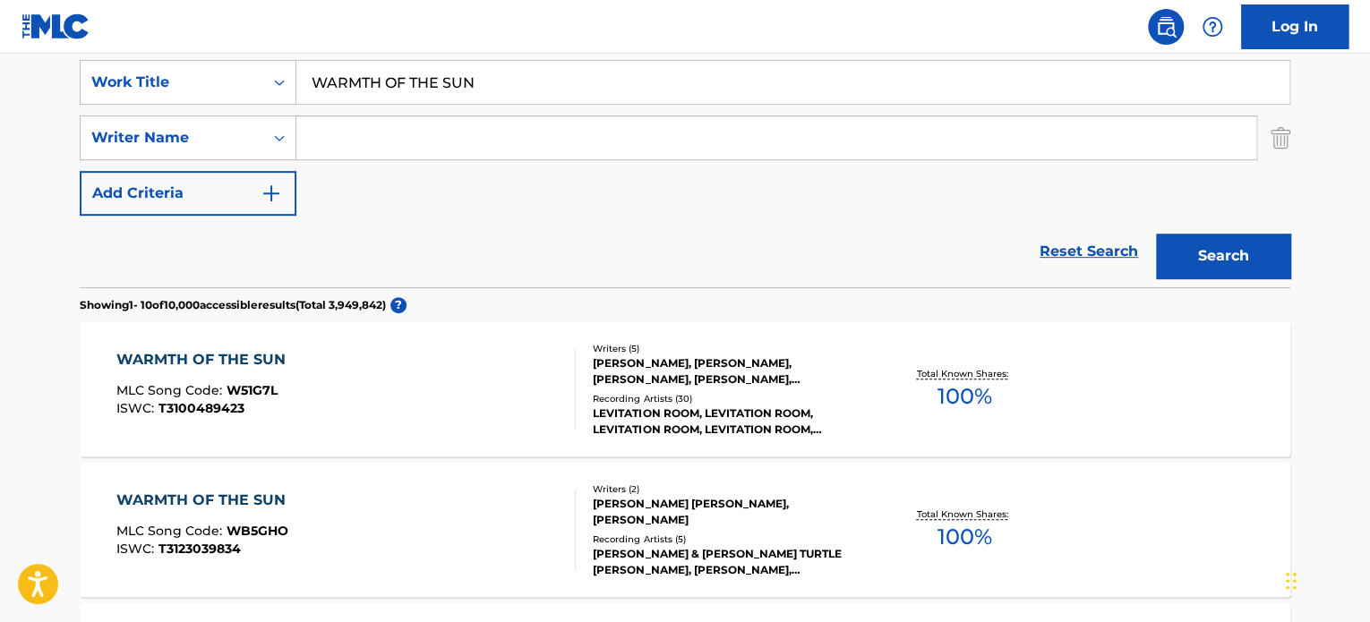
click at [408, 144] on input "Search Form" at bounding box center [776, 137] width 960 height 43
type input "[PERSON_NAME]"
click at [1156, 234] on button "Search" at bounding box center [1223, 256] width 134 height 45
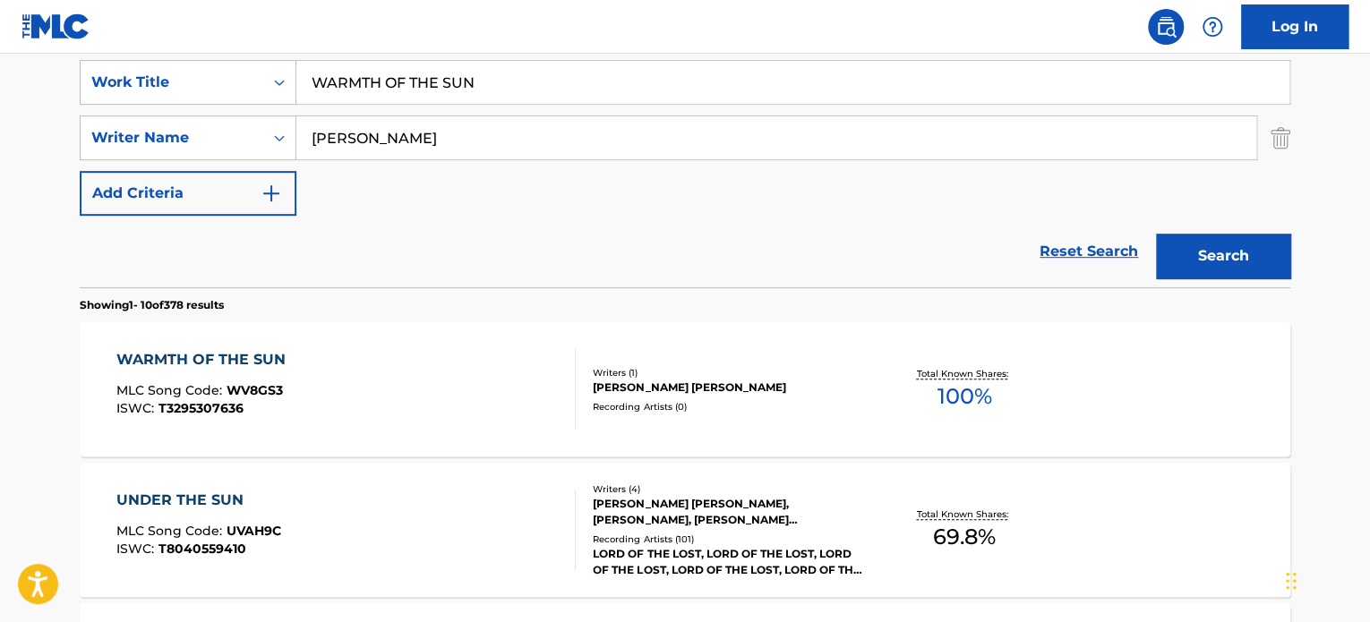
click at [451, 377] on div "WARMTH OF THE SUN MLC Song Code : WV8GS3 ISWC : T3295307636" at bounding box center [346, 389] width 460 height 81
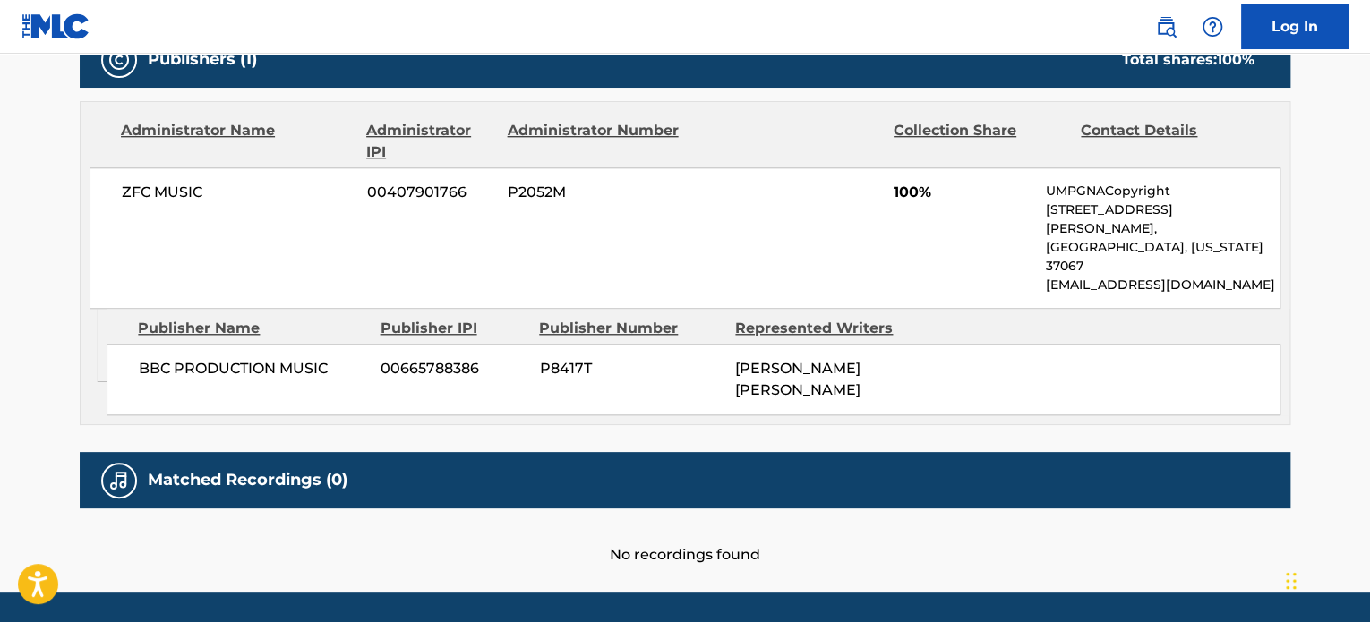
scroll to position [267, 0]
